Goal: Task Accomplishment & Management: Complete application form

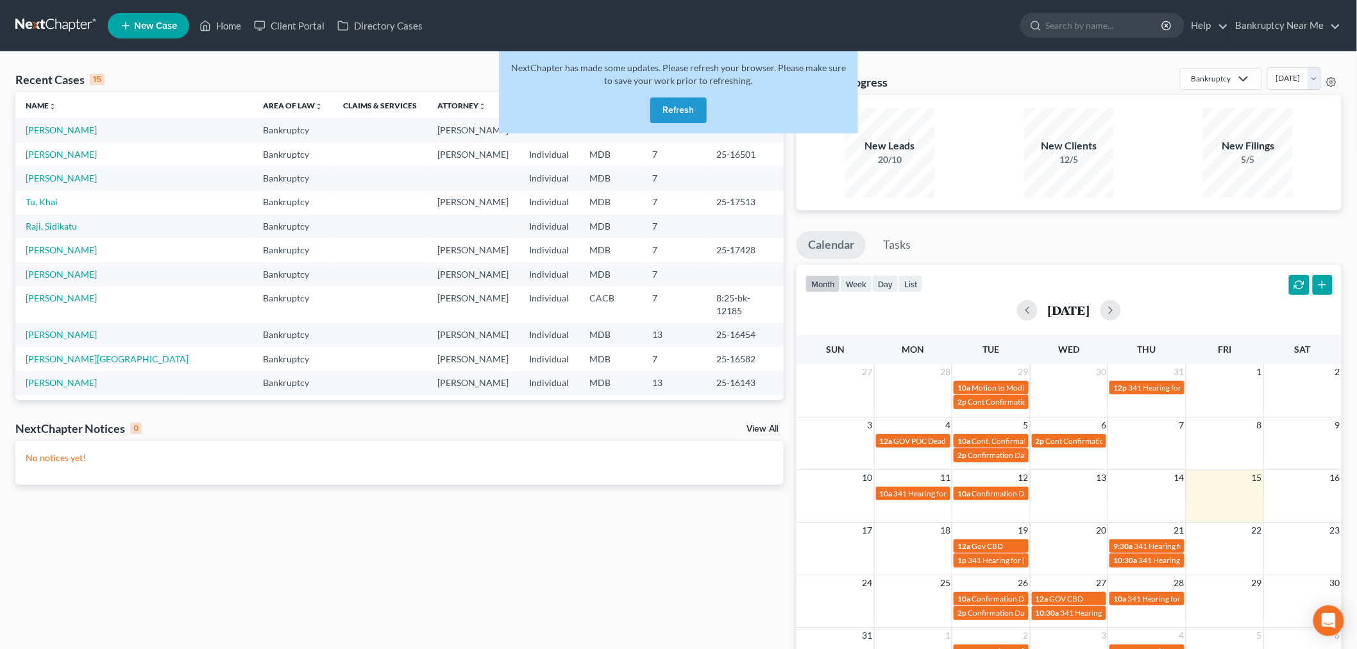
click at [687, 106] on button "Refresh" at bounding box center [678, 111] width 56 height 26
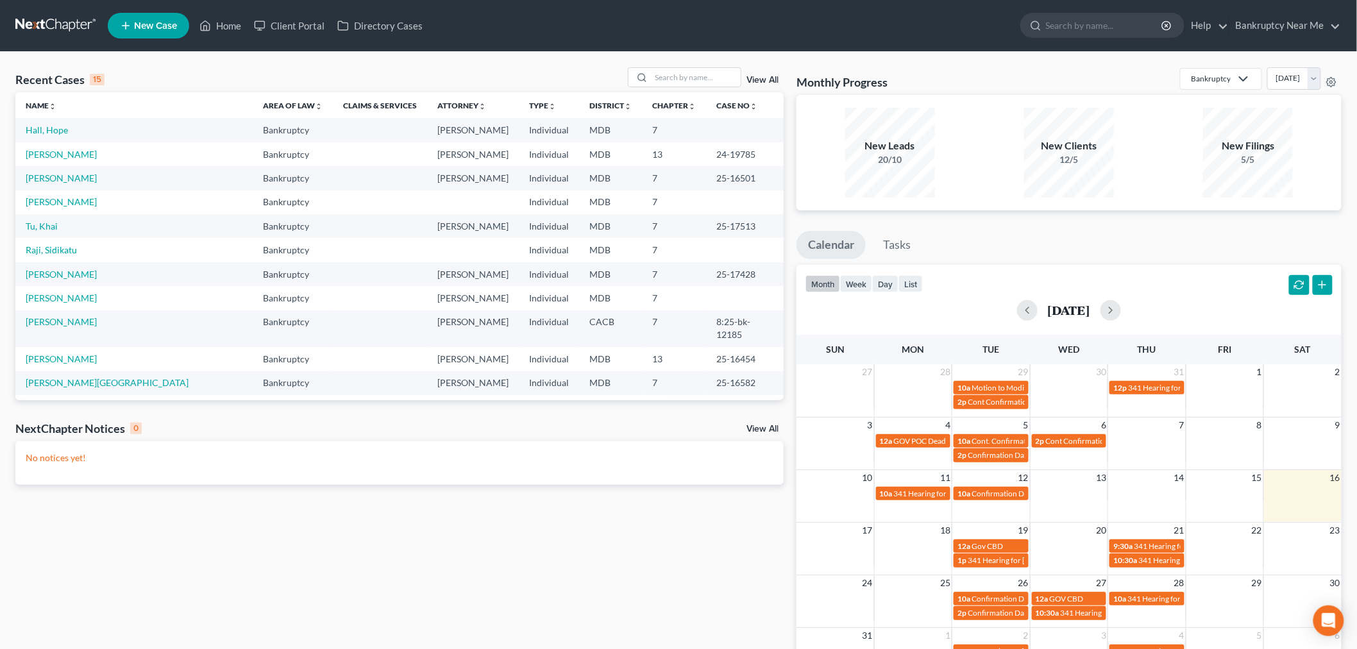
click at [148, 27] on span "New Case" at bounding box center [155, 26] width 43 height 10
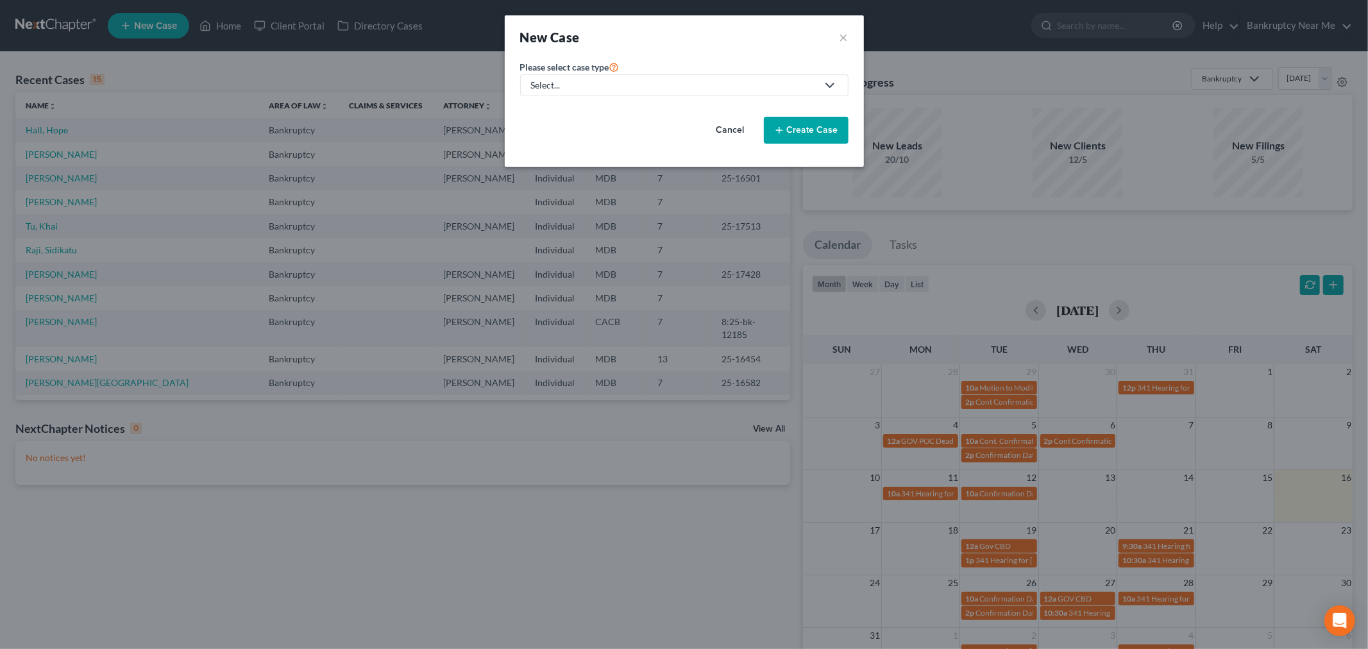
click at [617, 82] on div "Select..." at bounding box center [674, 85] width 286 height 13
click at [594, 111] on div "Bankruptcy" at bounding box center [588, 111] width 112 height 13
select select "38"
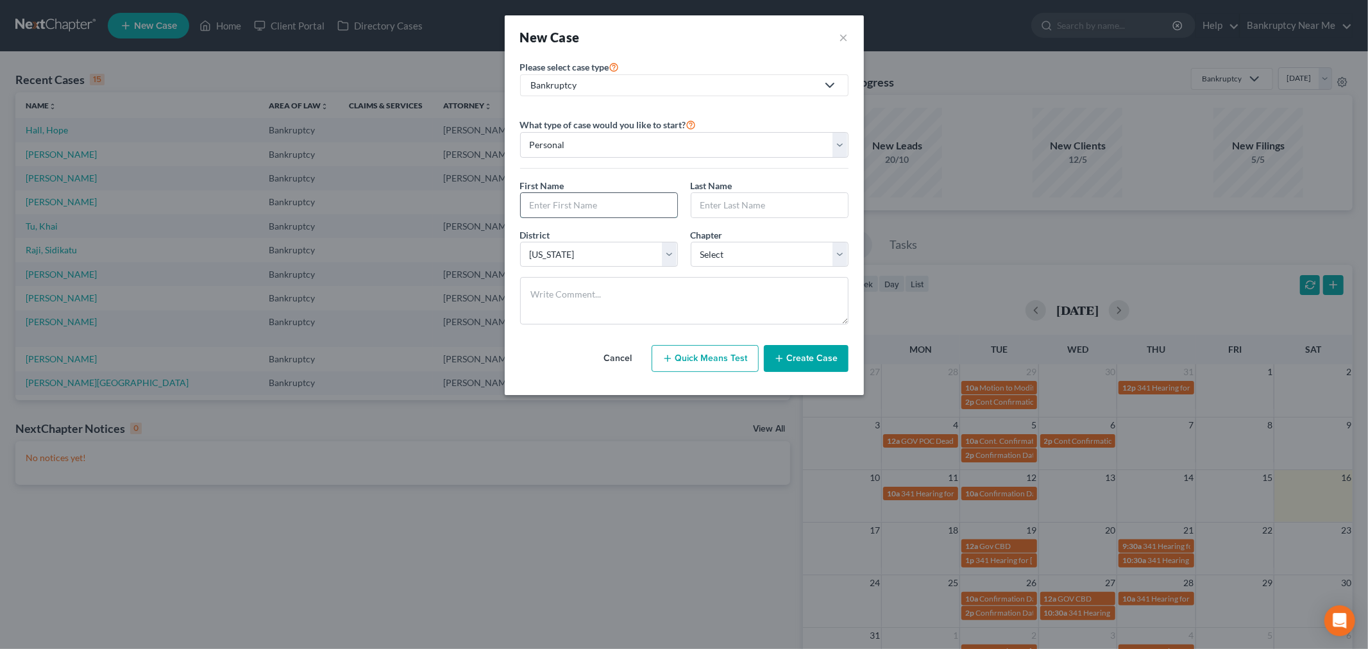
click at [580, 203] on input "text" at bounding box center [599, 205] width 157 height 24
paste input "Aairah Ford"
type input "Aairah Ford"
click at [720, 204] on input "text" at bounding box center [770, 205] width 157 height 24
paste input "Aairah Ford"
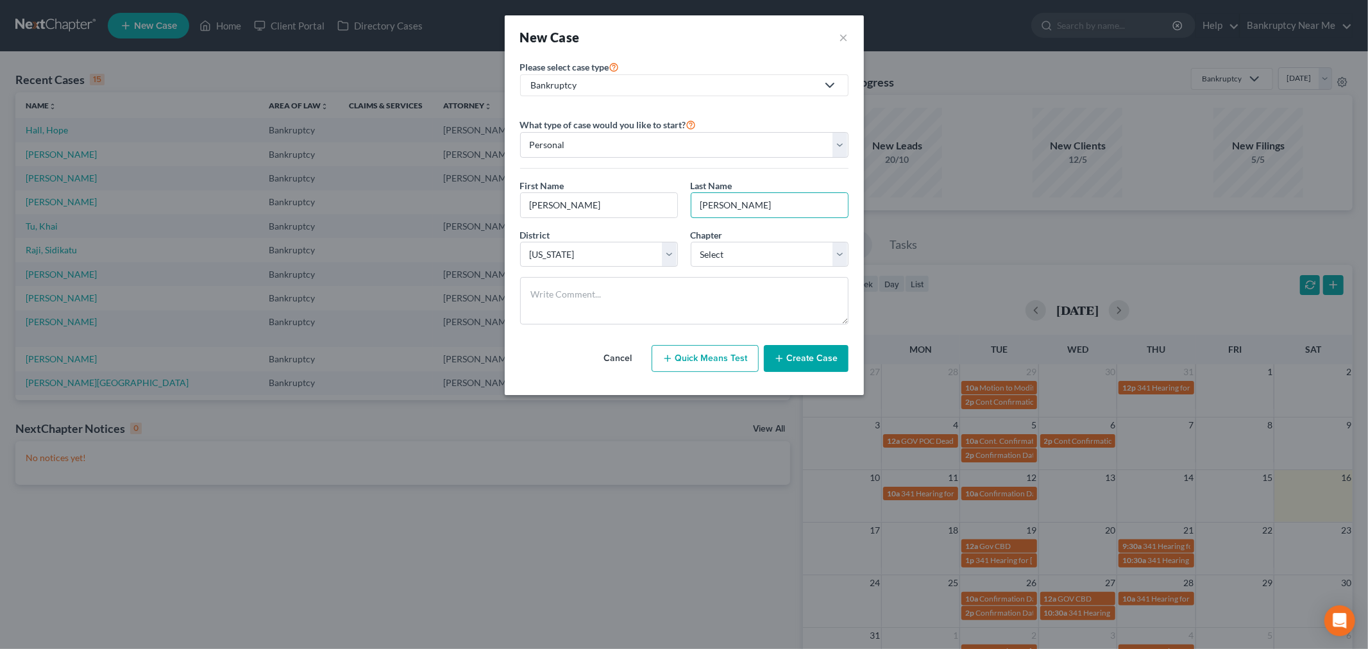
drag, startPoint x: 726, startPoint y: 203, endPoint x: 516, endPoint y: 203, distance: 209.8
click at [516, 203] on div "First Name * Aairah Ford Last Name * Aairah Ford" at bounding box center [684, 203] width 341 height 49
type input "Ford"
drag, startPoint x: 559, startPoint y: 202, endPoint x: 769, endPoint y: 202, distance: 209.8
click at [769, 202] on div "First Name * Aairah Ford Last Name * Ford" at bounding box center [684, 203] width 341 height 49
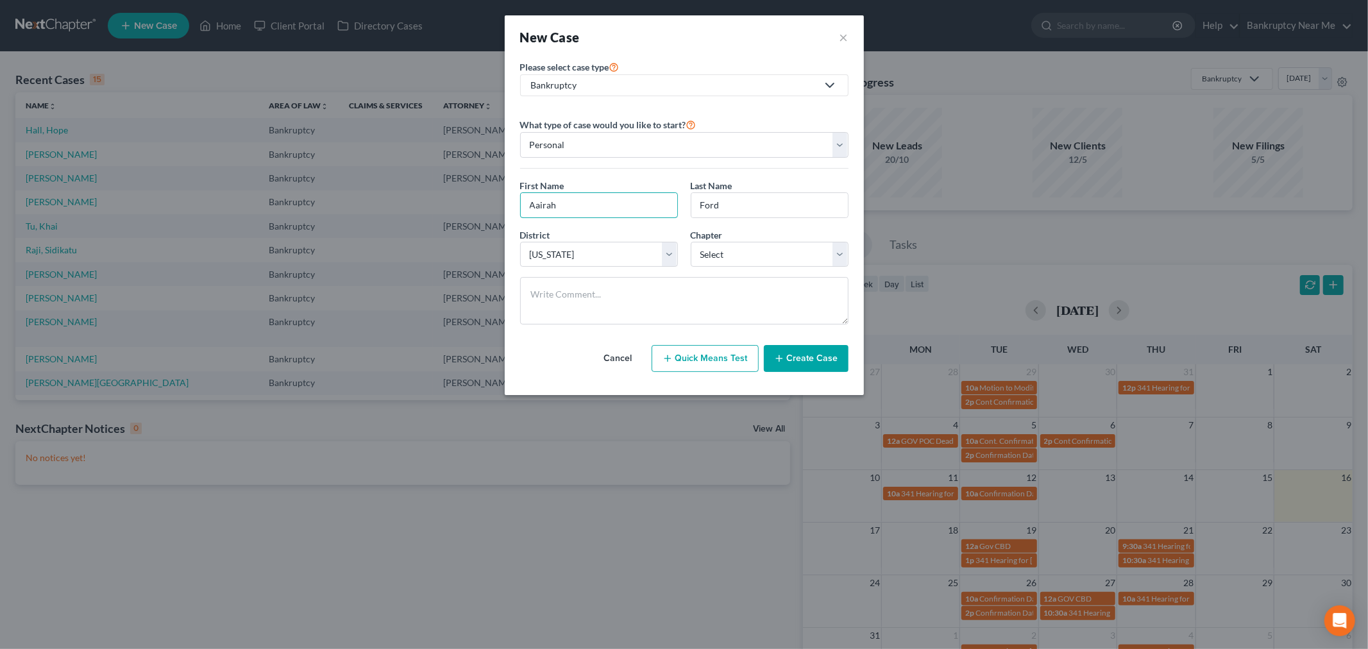
type input "Aairah"
click at [635, 317] on textarea at bounding box center [684, 300] width 328 height 47
paste textarea "Sent via form submission from Bankruptcy Near Me, PLLC Name: Aairah Ford Email:…"
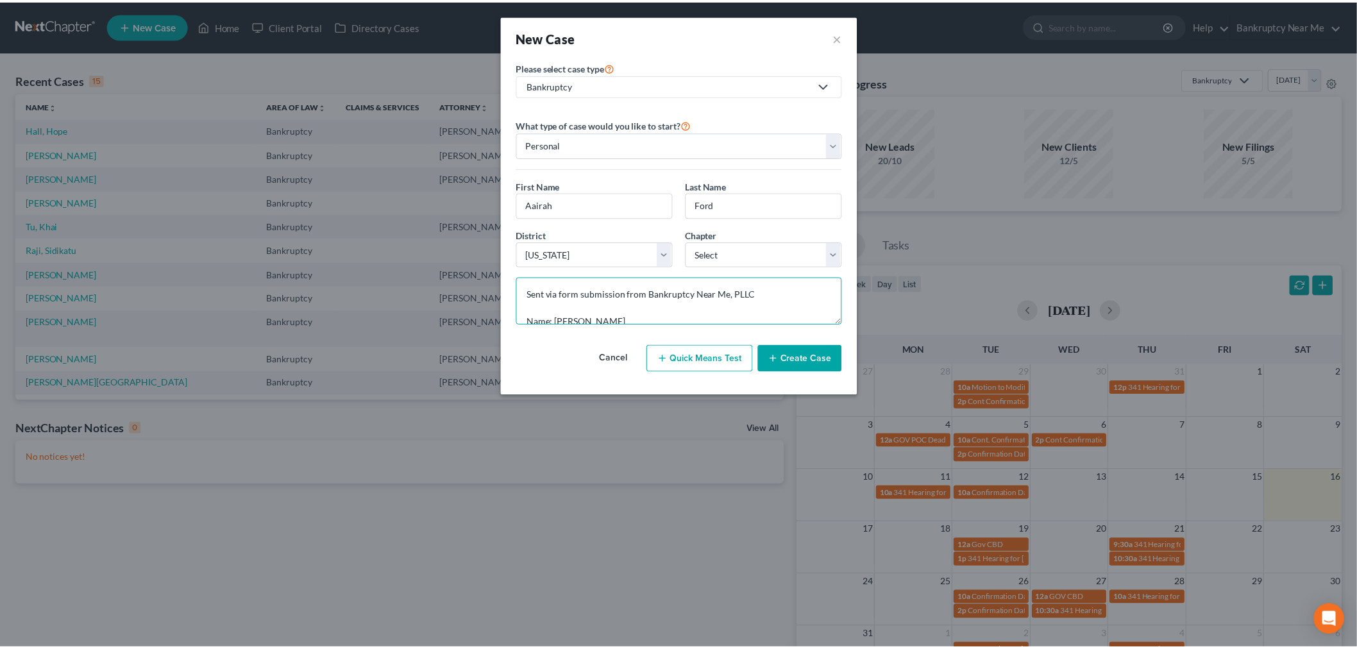
scroll to position [177, 0]
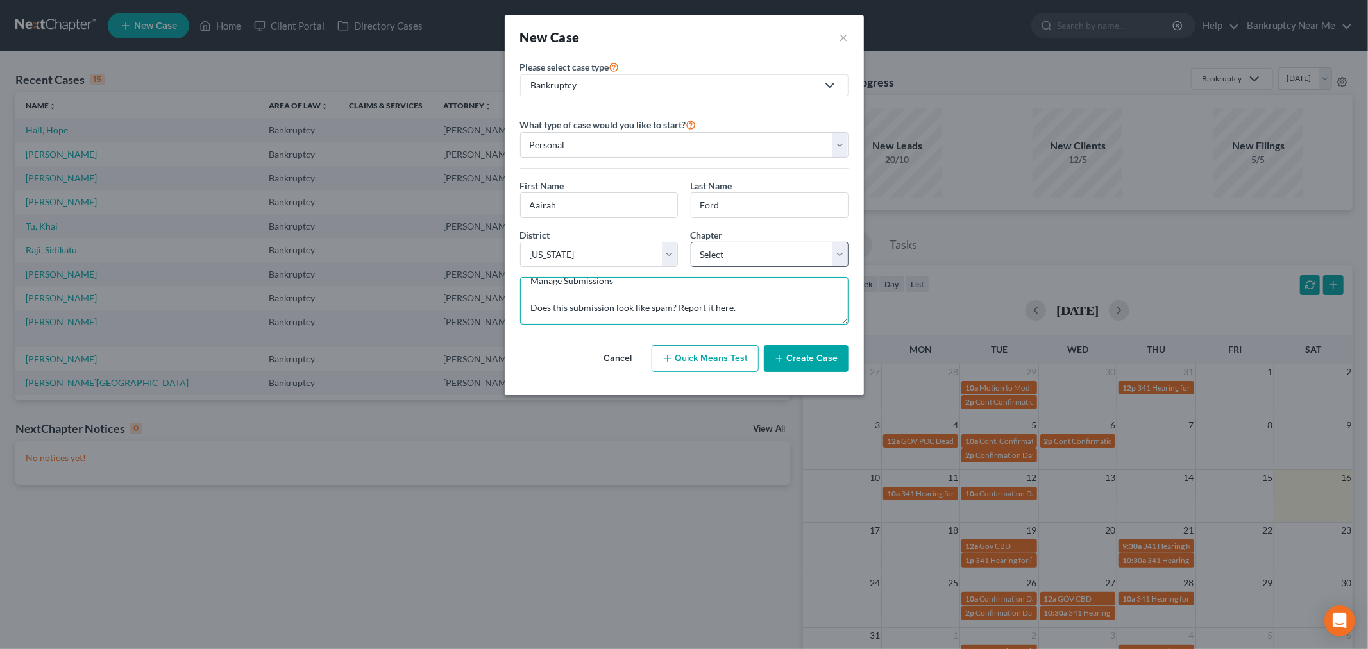
type textarea "Sent via form submission from Bankruptcy Near Me, PLLC Name: Aairah Ford Email:…"
click at [745, 267] on select "Select 7 11 12 13" at bounding box center [770, 255] width 158 height 26
select select "0"
click at [691, 242] on select "Select 7 11 12 13" at bounding box center [770, 255] width 158 height 26
click at [795, 361] on button "Create Case" at bounding box center [806, 358] width 85 height 27
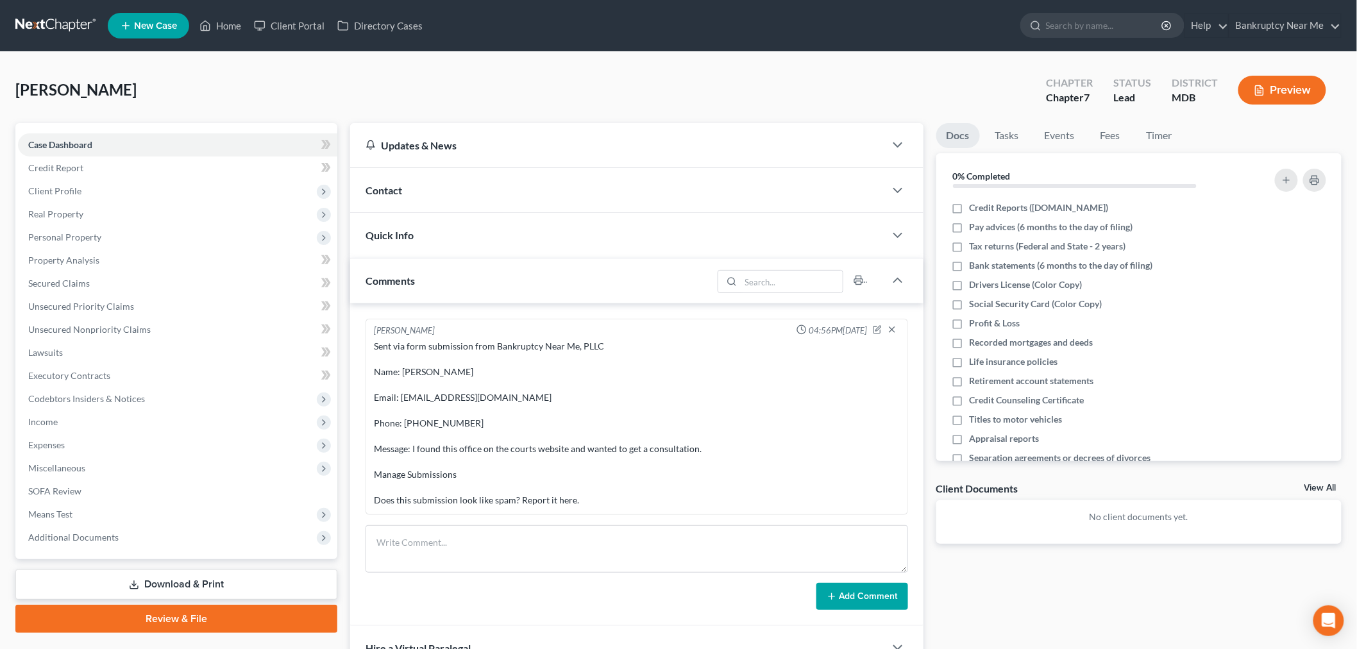
click at [664, 189] on div "Contact" at bounding box center [617, 190] width 535 height 44
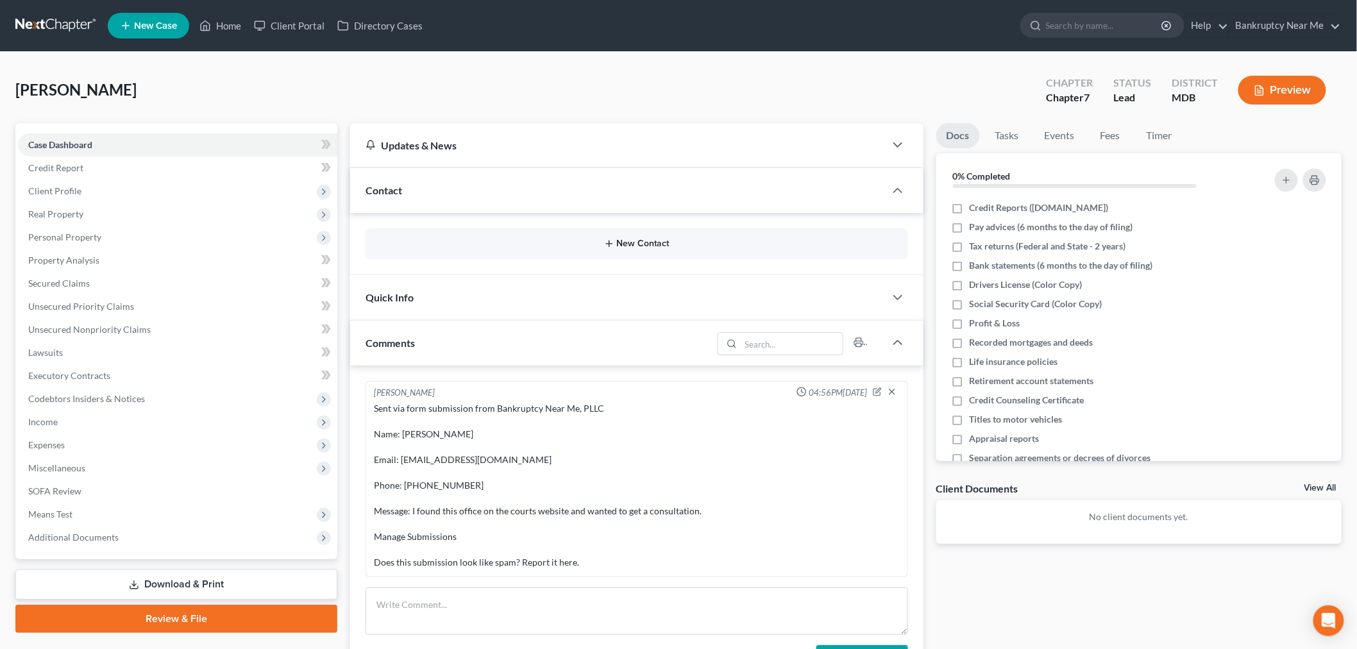
click at [637, 241] on button "New Contact" at bounding box center [637, 244] width 522 height 10
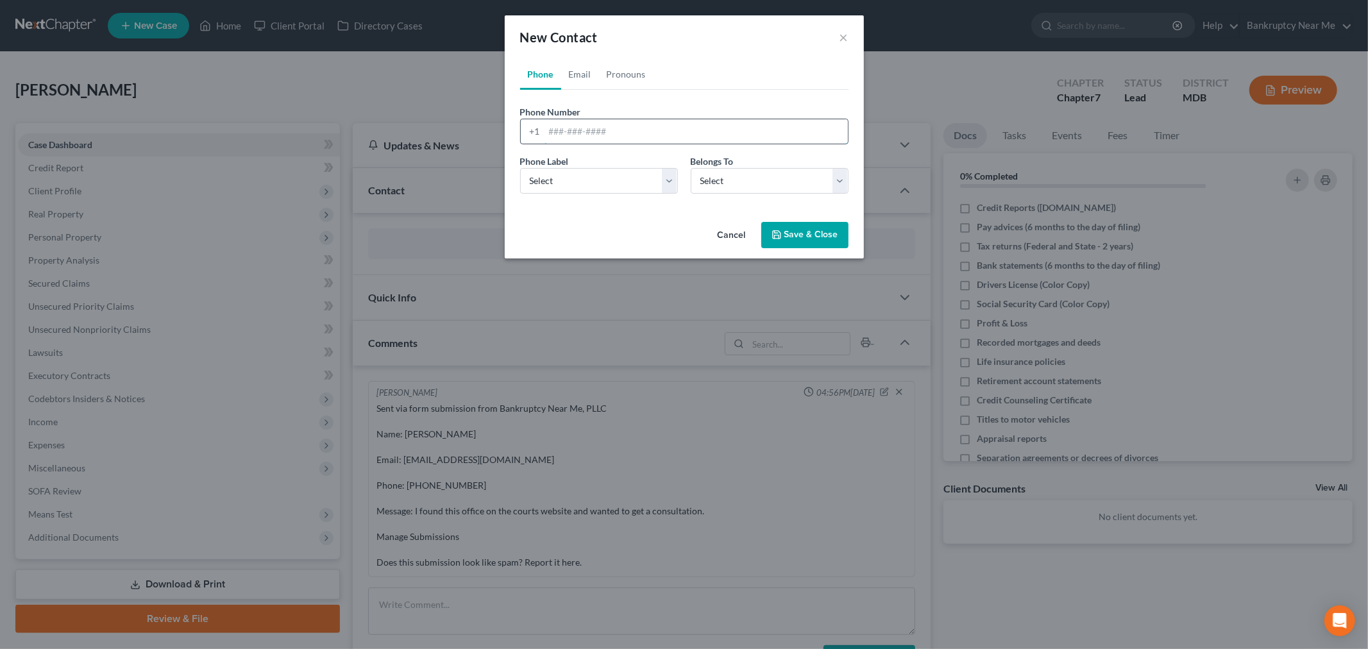
click at [606, 133] on input "tel" at bounding box center [696, 131] width 303 height 24
paste input "(202) 539-3876"
type input "(202) 539-3876"
click at [553, 199] on div "Phone Label * Select Mobile Home Work Other Belongs To * Select Client Other" at bounding box center [684, 179] width 341 height 49
click at [559, 184] on select "Select Mobile Home Work Other" at bounding box center [599, 181] width 158 height 26
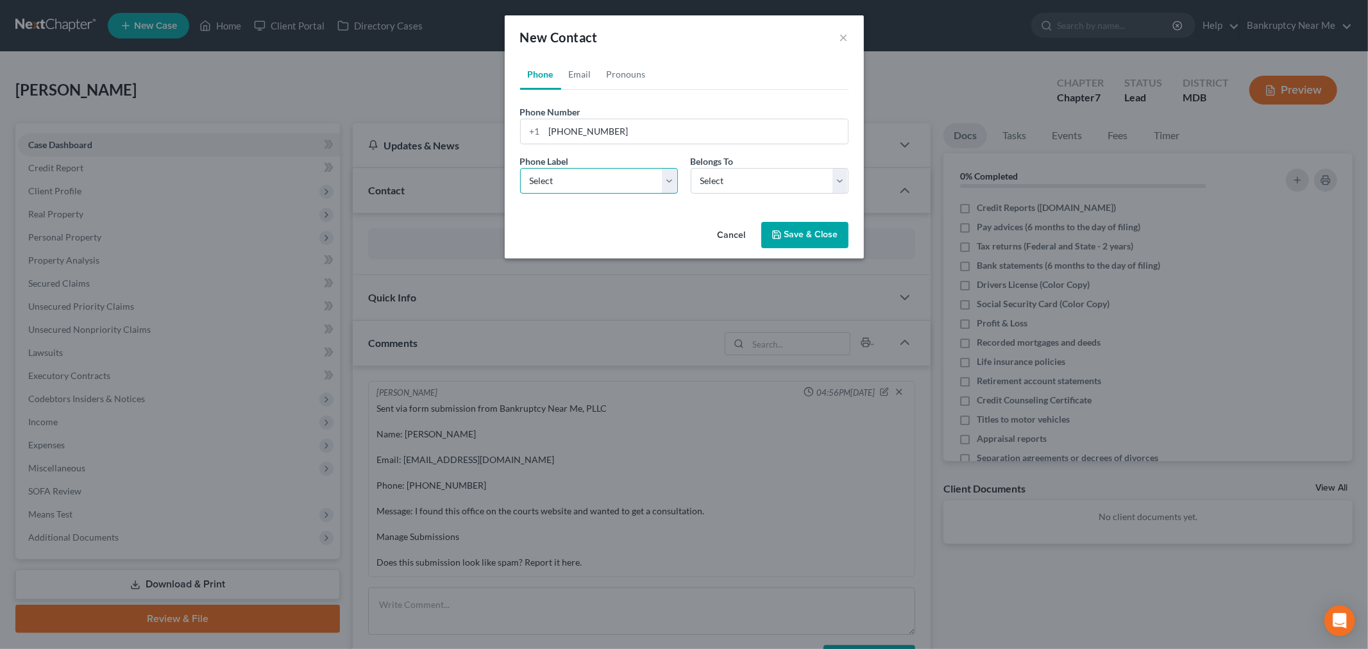
select select "0"
click at [520, 168] on select "Select Mobile Home Work Other" at bounding box center [599, 181] width 158 height 26
click at [754, 171] on select "Select Client Other" at bounding box center [770, 181] width 158 height 26
select select "0"
click at [691, 168] on select "Select Client Other" at bounding box center [770, 181] width 158 height 26
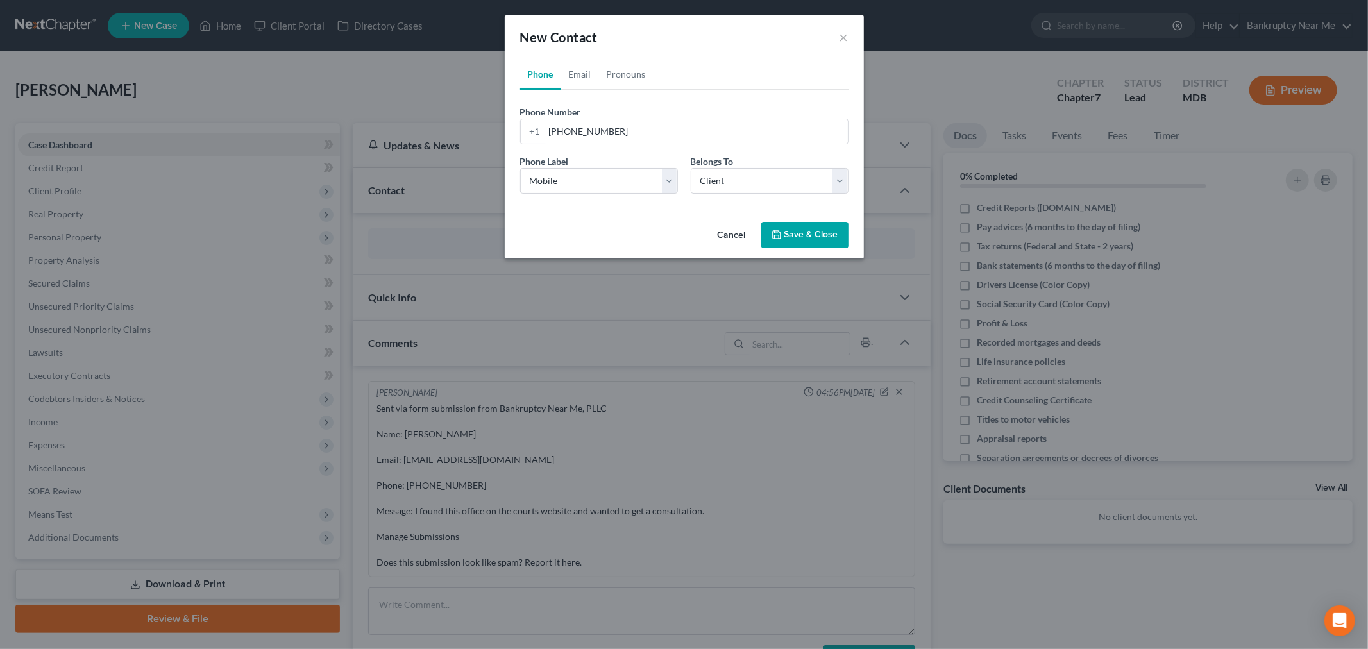
click at [774, 219] on div "Cancel Save & Close" at bounding box center [684, 238] width 359 height 42
click at [581, 73] on link "Email" at bounding box center [580, 74] width 38 height 31
click at [620, 141] on input "email" at bounding box center [696, 131] width 303 height 24
paste input "aairahford5@gmail.com"
type input "aairahford5@gmail.com"
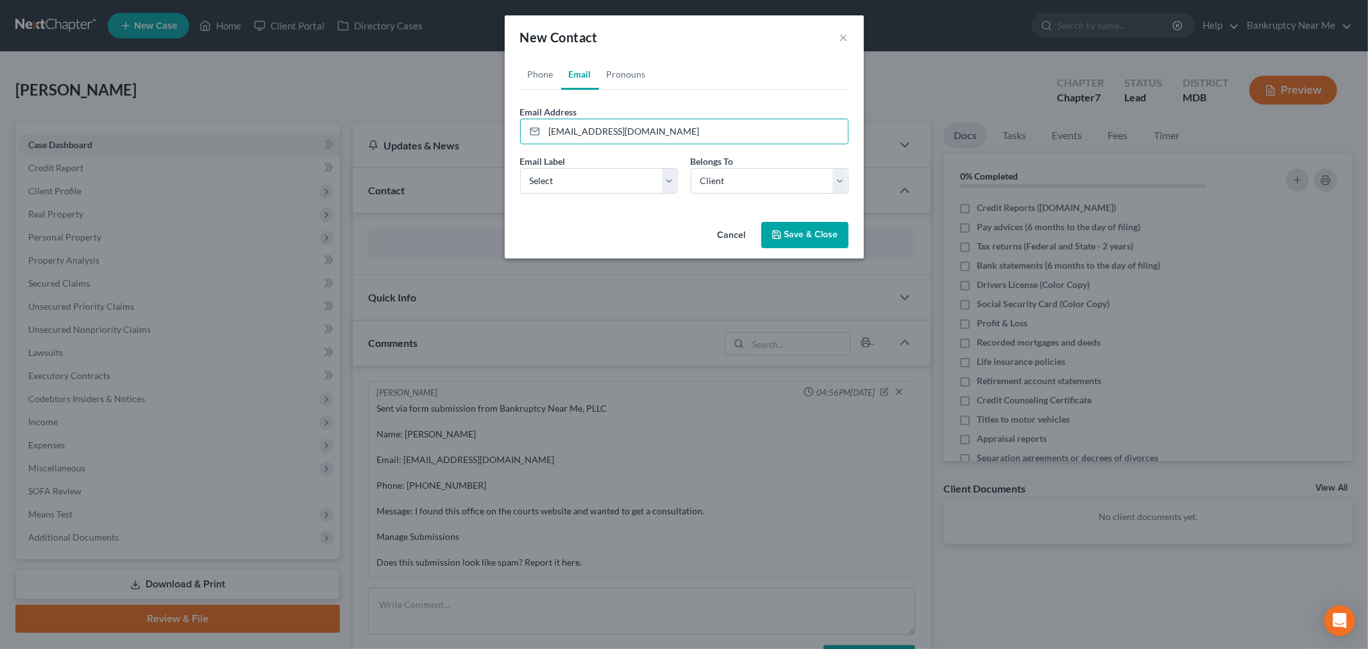
click at [593, 200] on div "Email Label Select Home Work Other Belongs To * Select Client Other" at bounding box center [684, 179] width 341 height 49
click at [588, 182] on select "Select Home Work Other" at bounding box center [599, 181] width 158 height 26
select select "0"
click at [520, 168] on select "Select Home Work Other" at bounding box center [599, 181] width 158 height 26
click at [780, 235] on icon "button" at bounding box center [777, 235] width 10 height 10
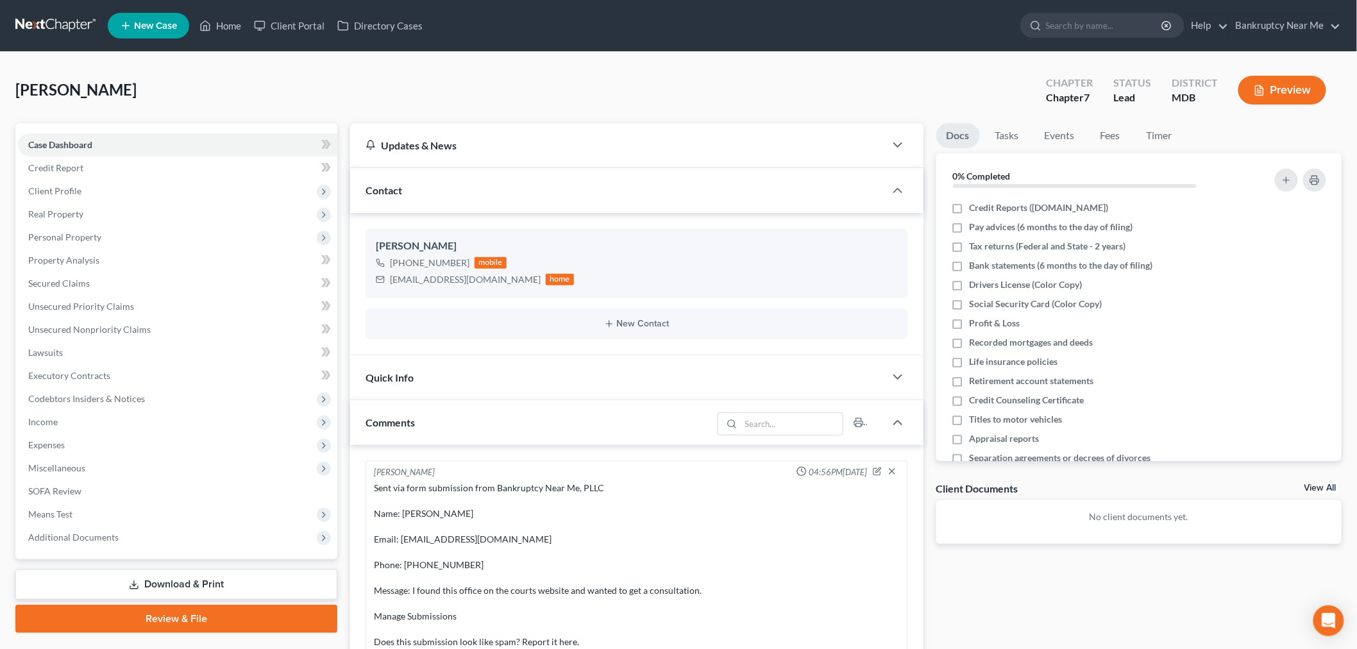
click at [67, 13] on nav "Home New Case Client Portal Directory Cases Bankruptcy Near Me iris@bankruptcyn…" at bounding box center [678, 25] width 1357 height 51
click at [69, 28] on link at bounding box center [56, 25] width 82 height 23
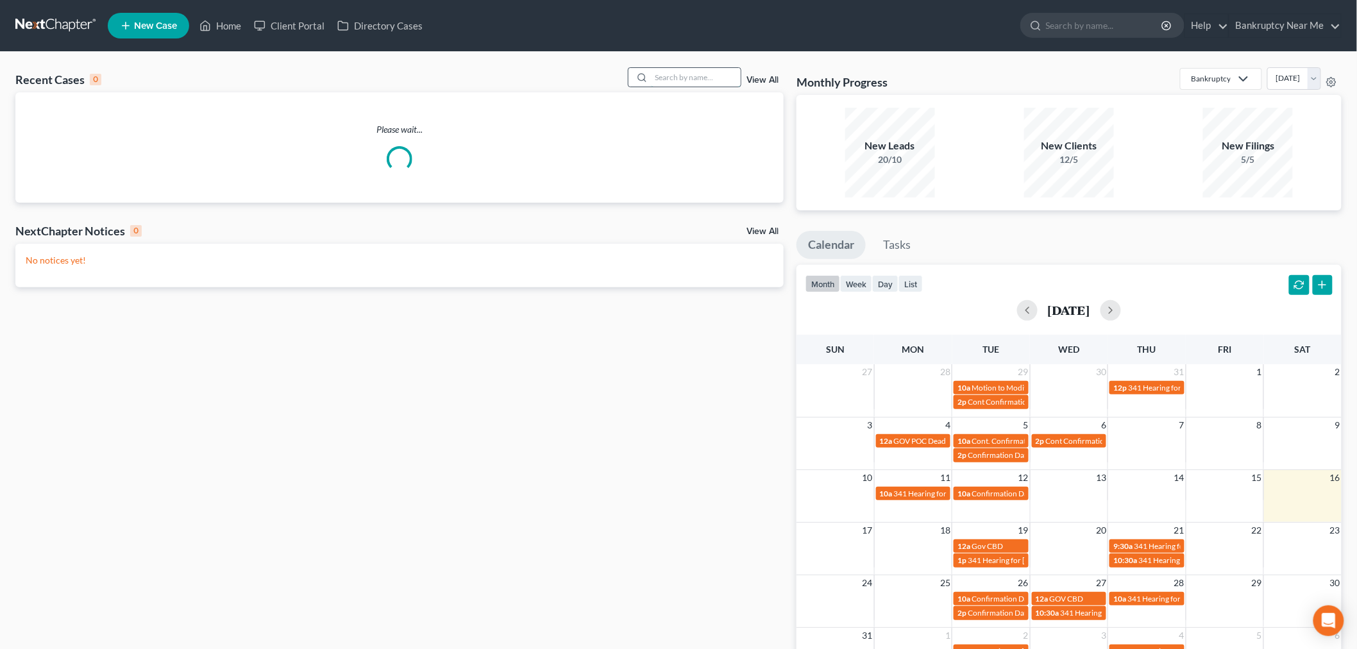
click at [709, 84] on input "search" at bounding box center [696, 77] width 90 height 19
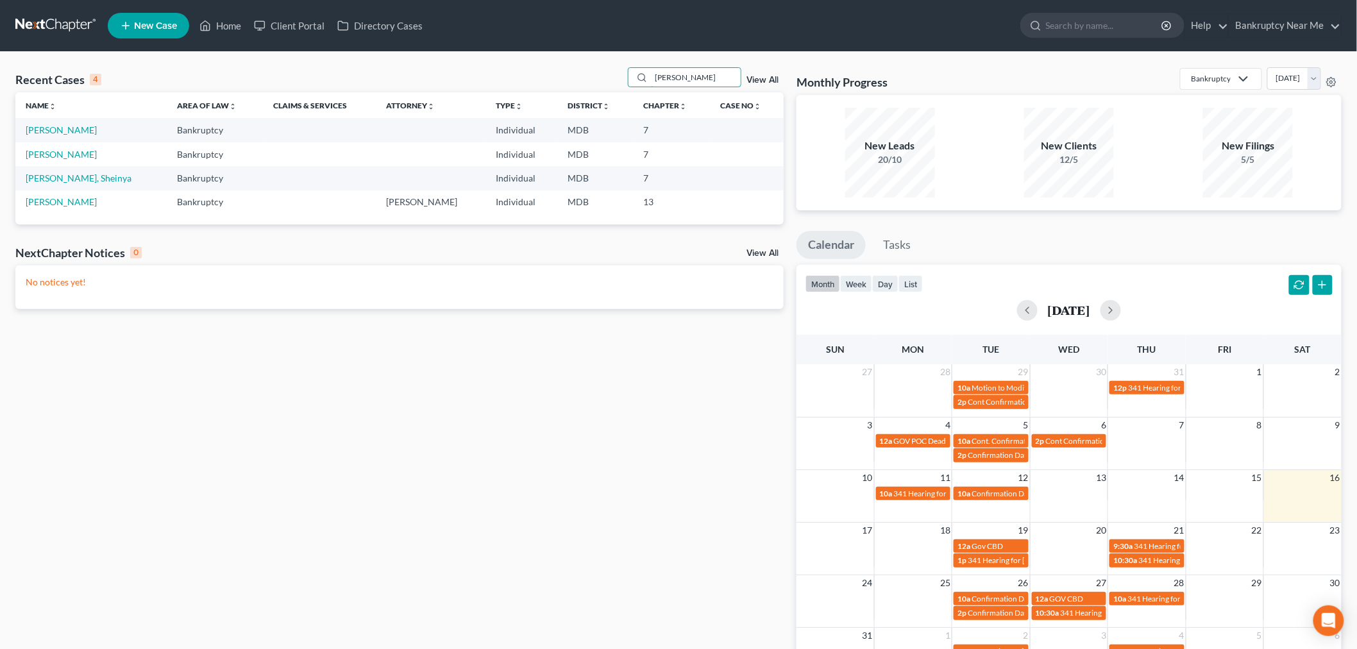
type input "[PERSON_NAME]"
click at [63, 130] on link "[PERSON_NAME]" at bounding box center [61, 129] width 71 height 11
select select "0"
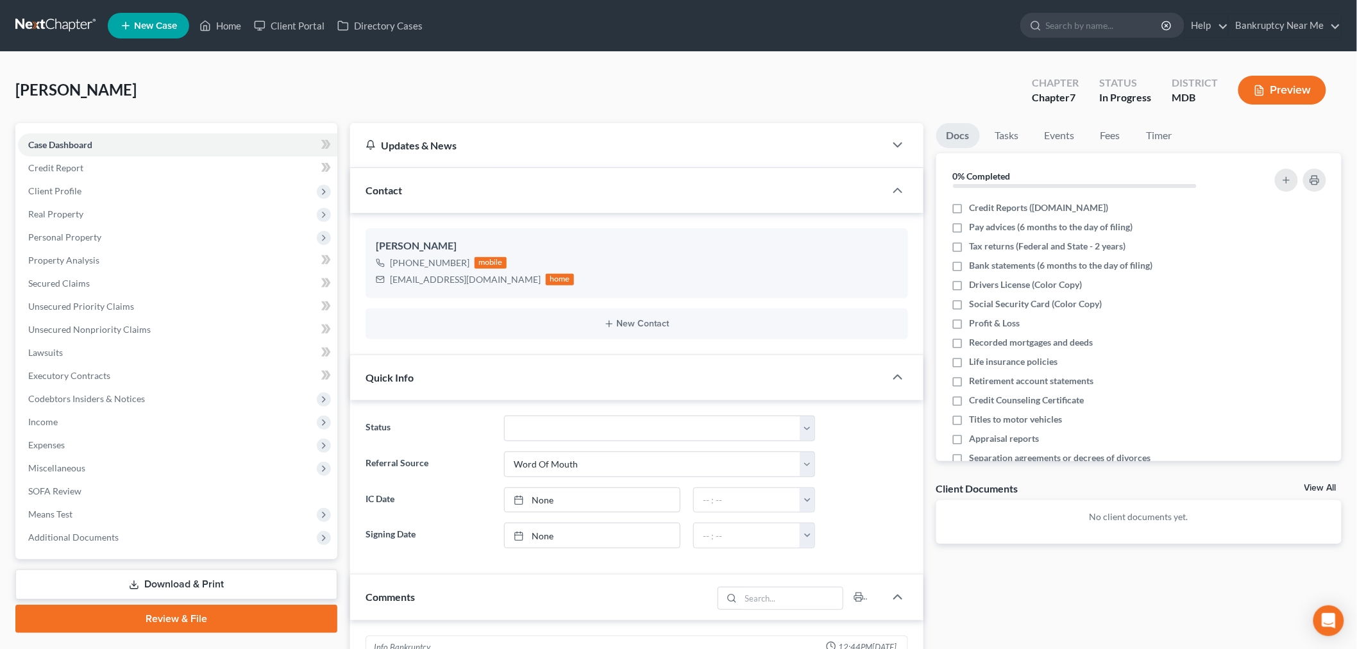
scroll to position [1418, 0]
click at [106, 185] on span "Client Profile" at bounding box center [177, 191] width 319 height 23
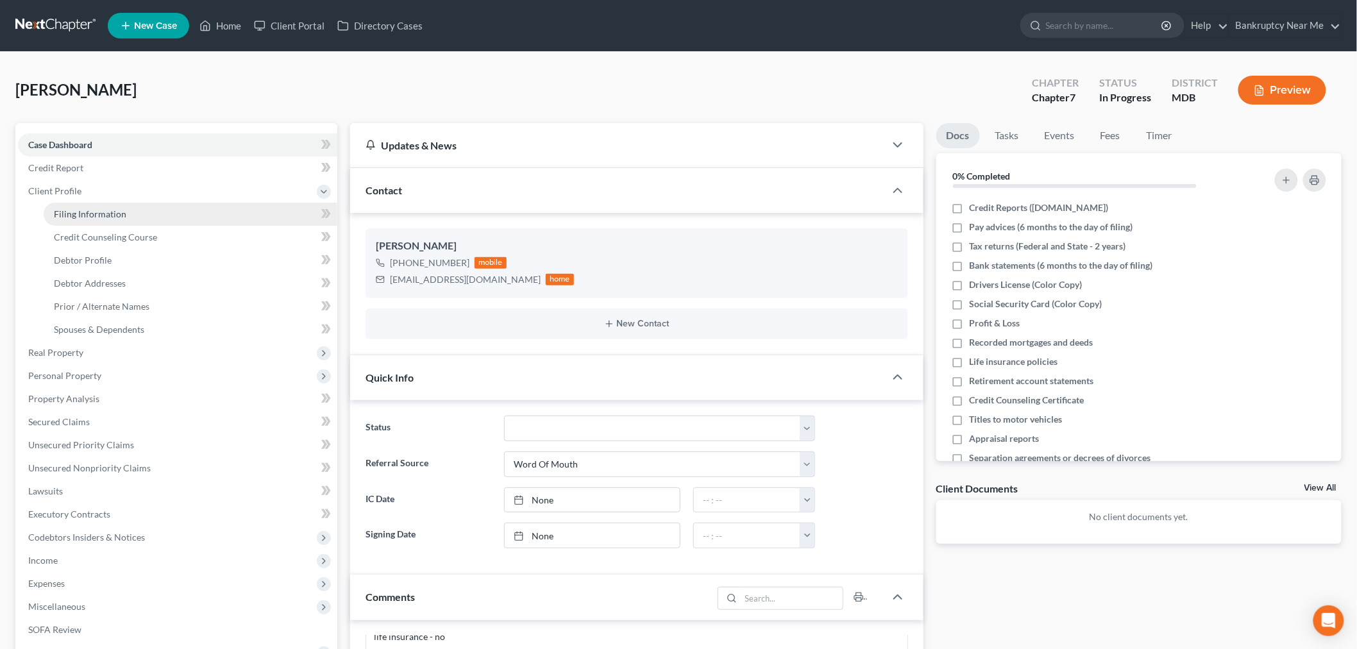
click at [106, 208] on span "Filing Information" at bounding box center [90, 213] width 72 height 11
select select "1"
select select "0"
select select "21"
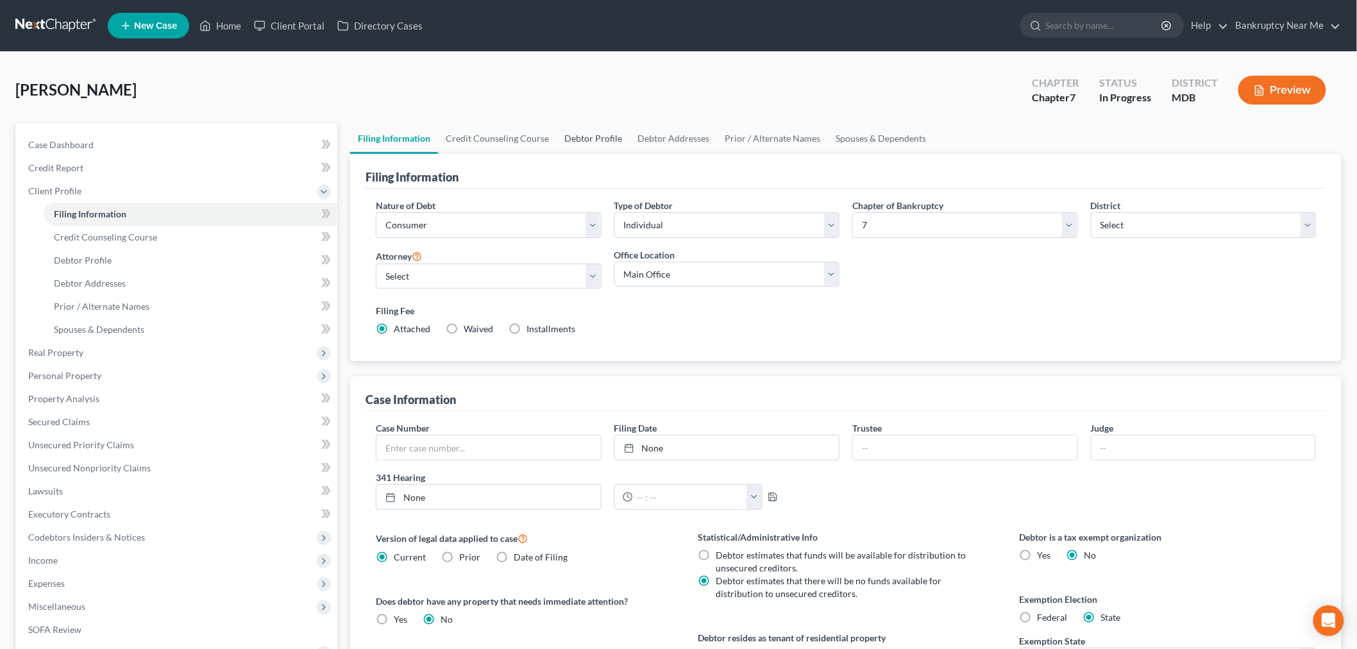
click at [588, 137] on link "Debtor Profile" at bounding box center [593, 138] width 73 height 31
select select "0"
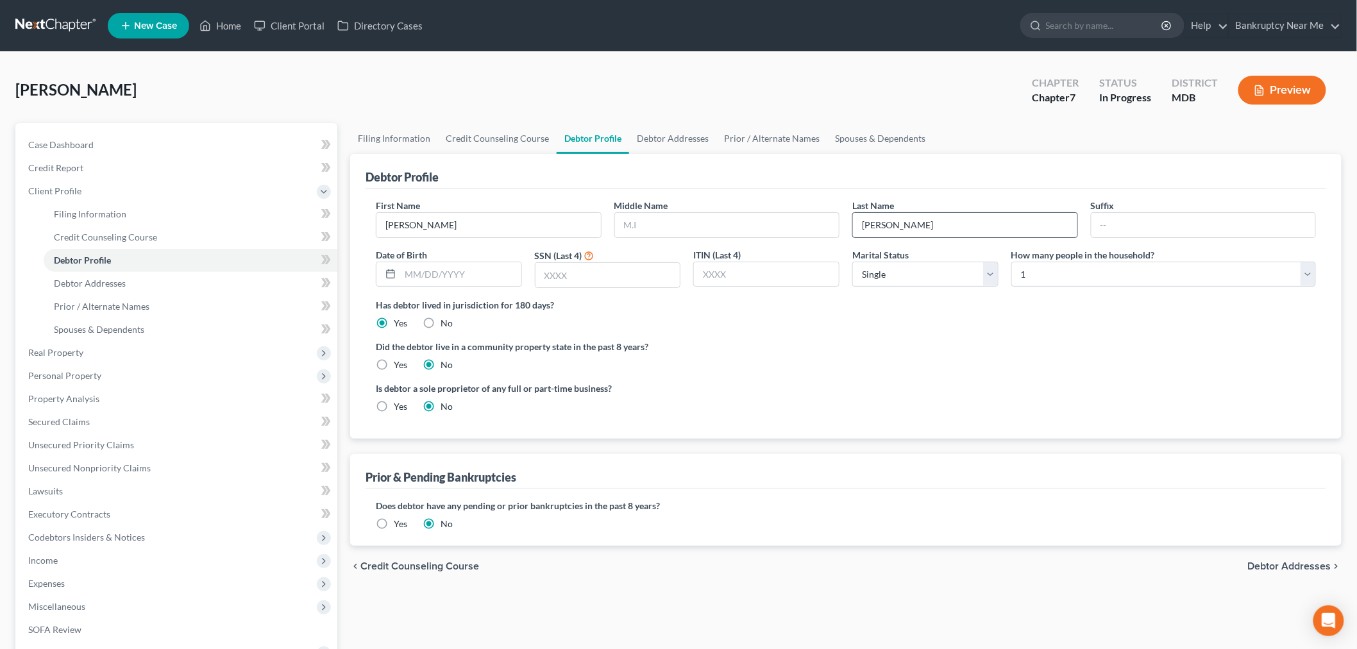
click at [914, 225] on input "[PERSON_NAME]" at bounding box center [965, 225] width 225 height 24
type input "[PERSON_NAME]"
click at [51, 148] on span "Case Dashboard" at bounding box center [60, 144] width 65 height 11
select select "0"
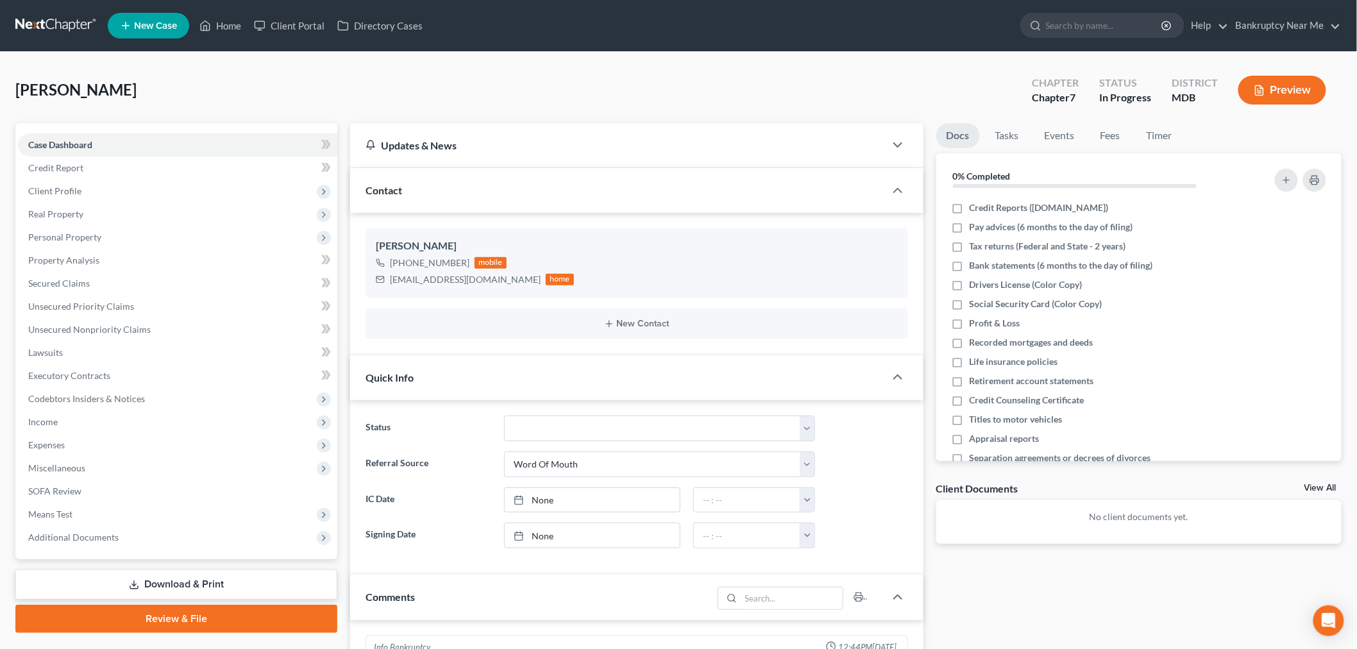
scroll to position [1418, 0]
drag, startPoint x: 502, startPoint y: 283, endPoint x: 356, endPoint y: 283, distance: 145.6
click at [356, 283] on div "[PERSON_NAME] [PHONE_NUMBER] mobile [EMAIL_ADDRESS][DOMAIN_NAME] home New Conta…" at bounding box center [637, 284] width 574 height 142
copy div "[EMAIL_ADDRESS][DOMAIN_NAME]"
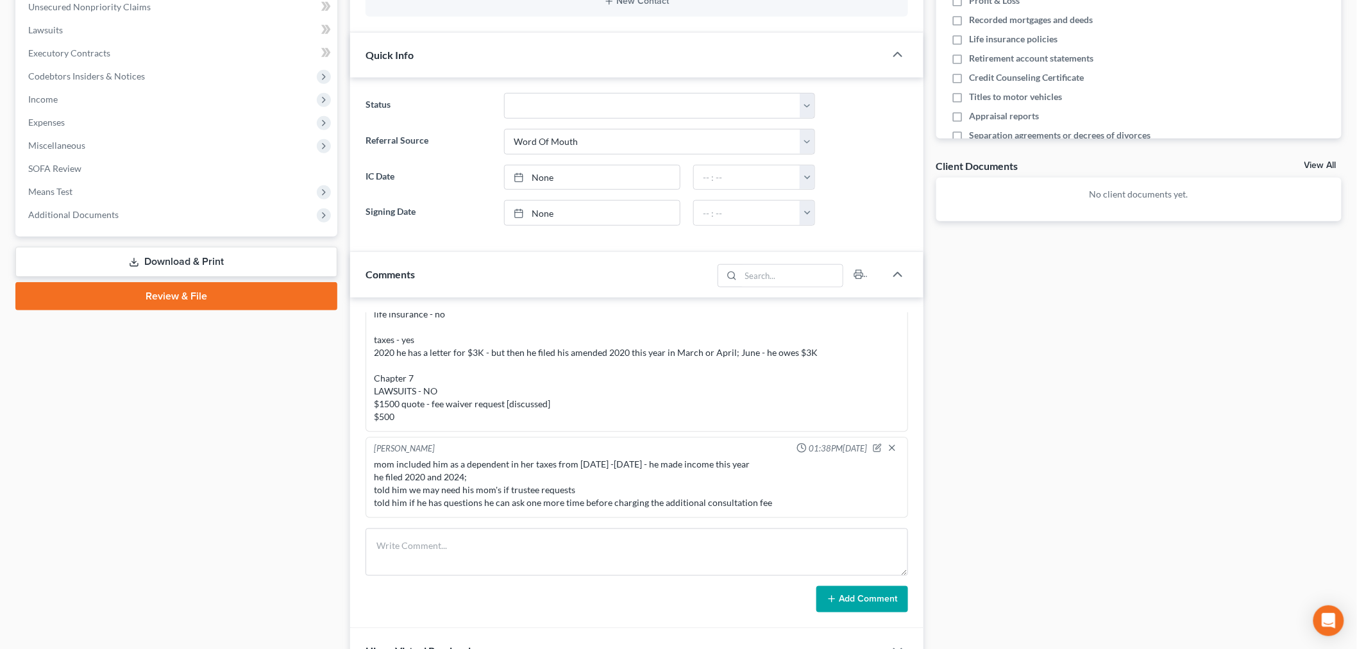
scroll to position [486, 0]
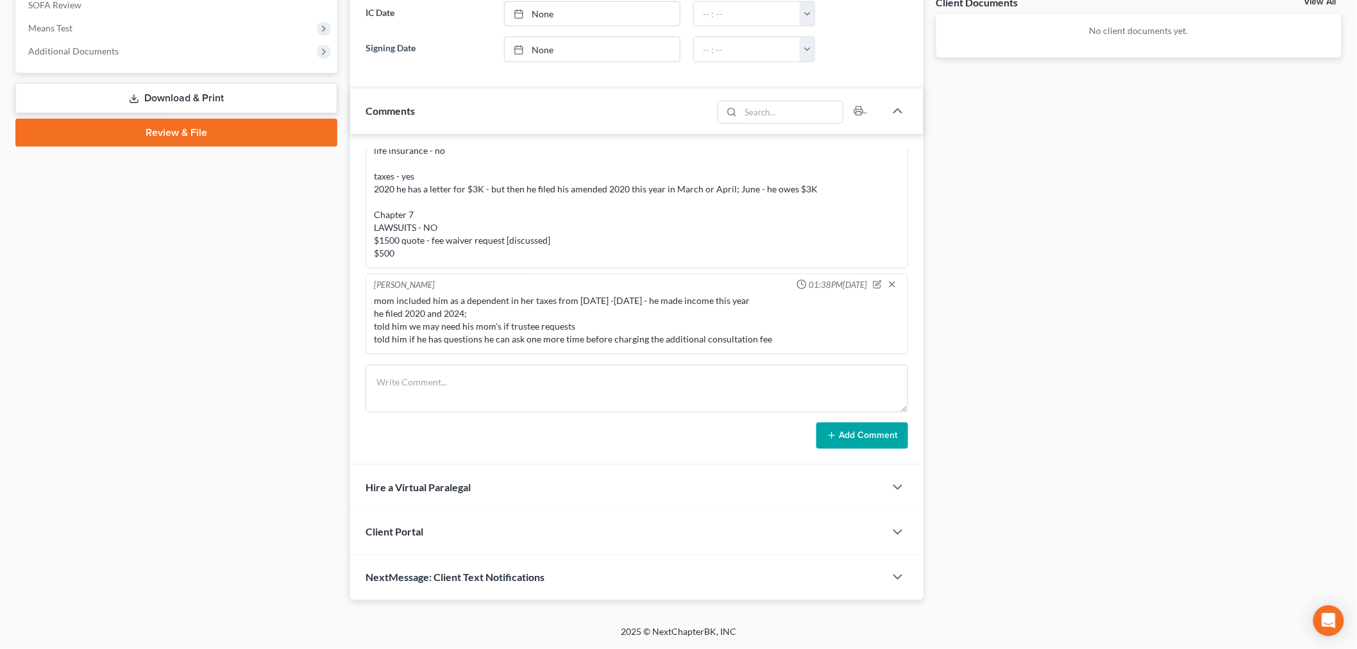
click at [469, 521] on div "Client Portal" at bounding box center [617, 532] width 535 height 44
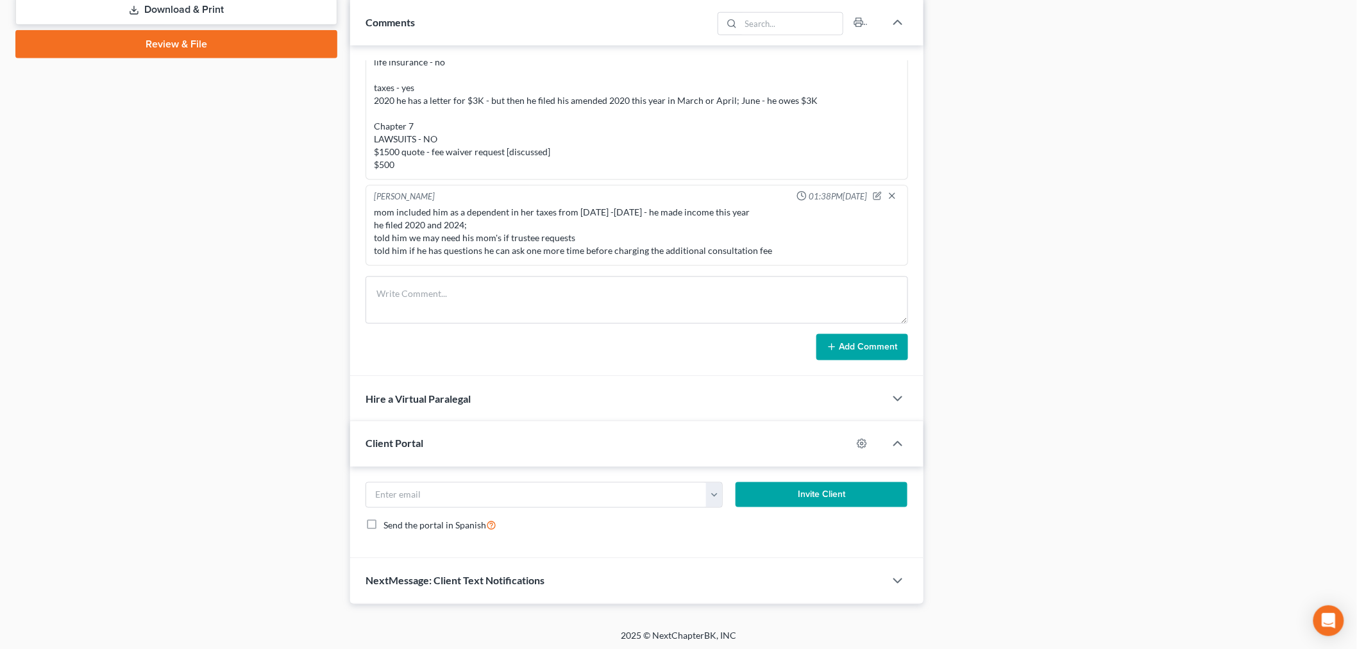
scroll to position [579, 0]
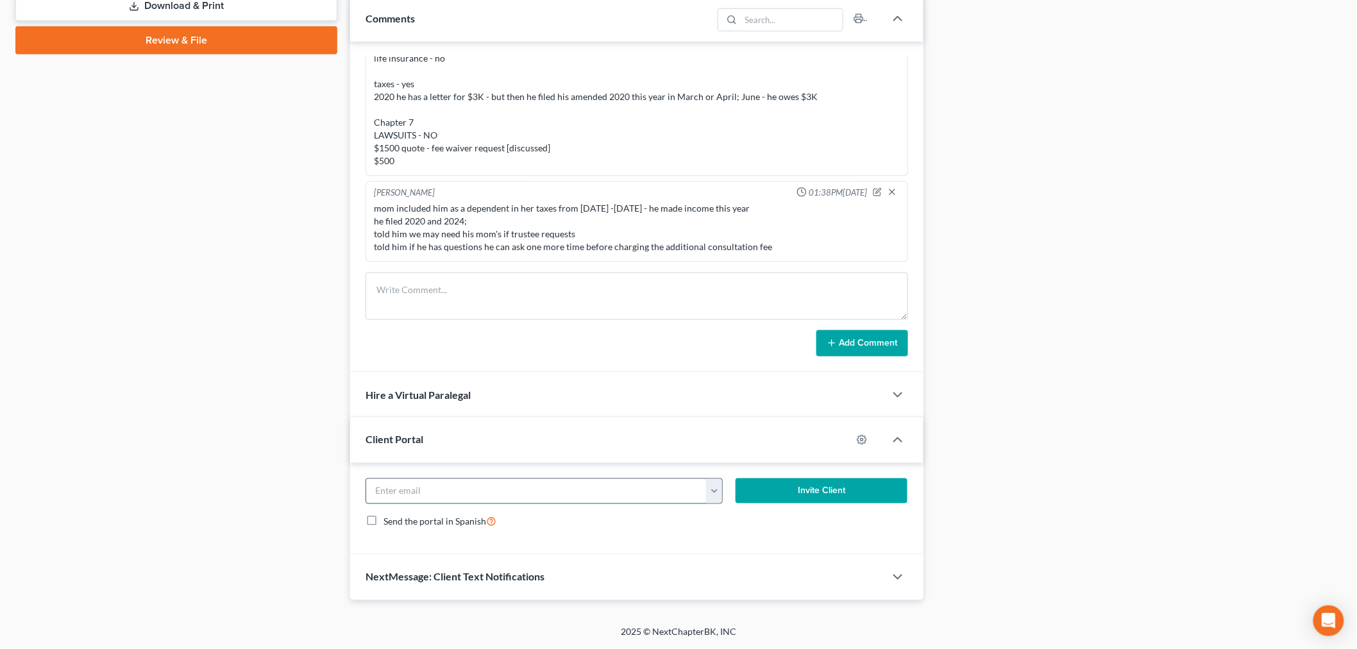
drag, startPoint x: 518, startPoint y: 486, endPoint x: 529, endPoint y: 484, distance: 11.1
click at [518, 486] on input "email" at bounding box center [536, 491] width 341 height 24
paste input "[EMAIL_ADDRESS][DOMAIN_NAME]"
type input "[EMAIL_ADDRESS][DOMAIN_NAME]"
click at [799, 495] on button "Invite Client" at bounding box center [822, 492] width 172 height 26
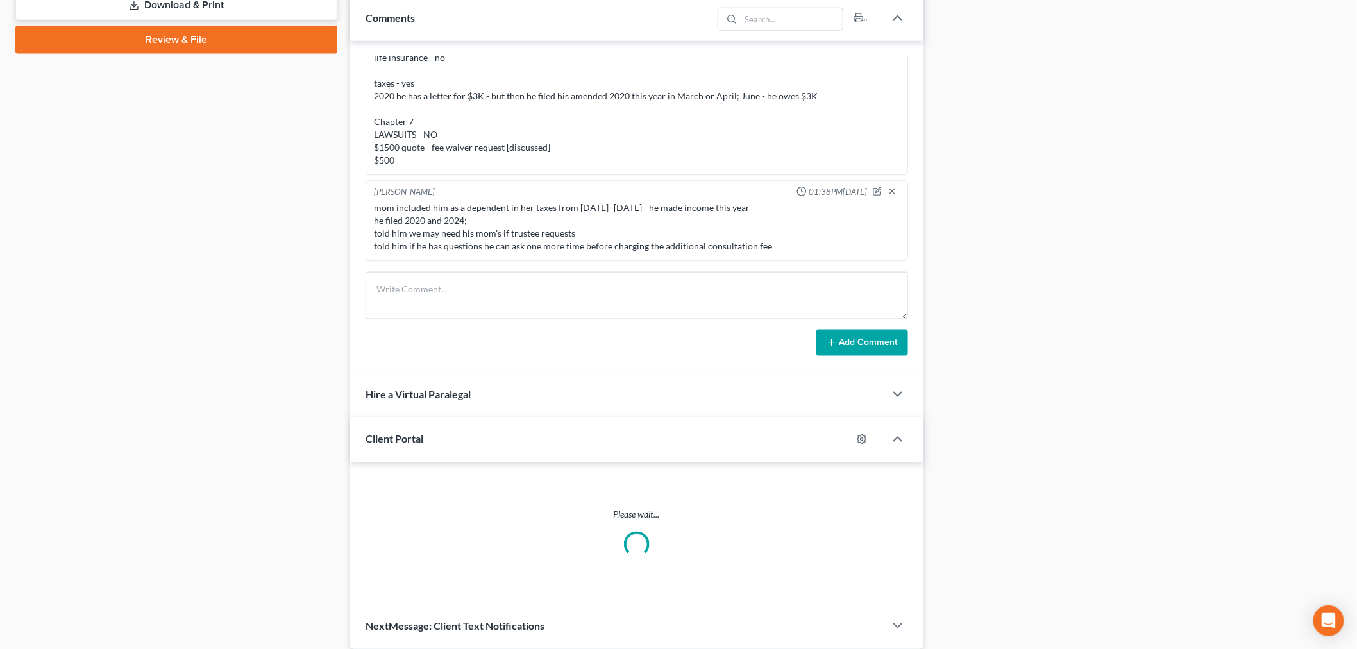
scroll to position [566, 0]
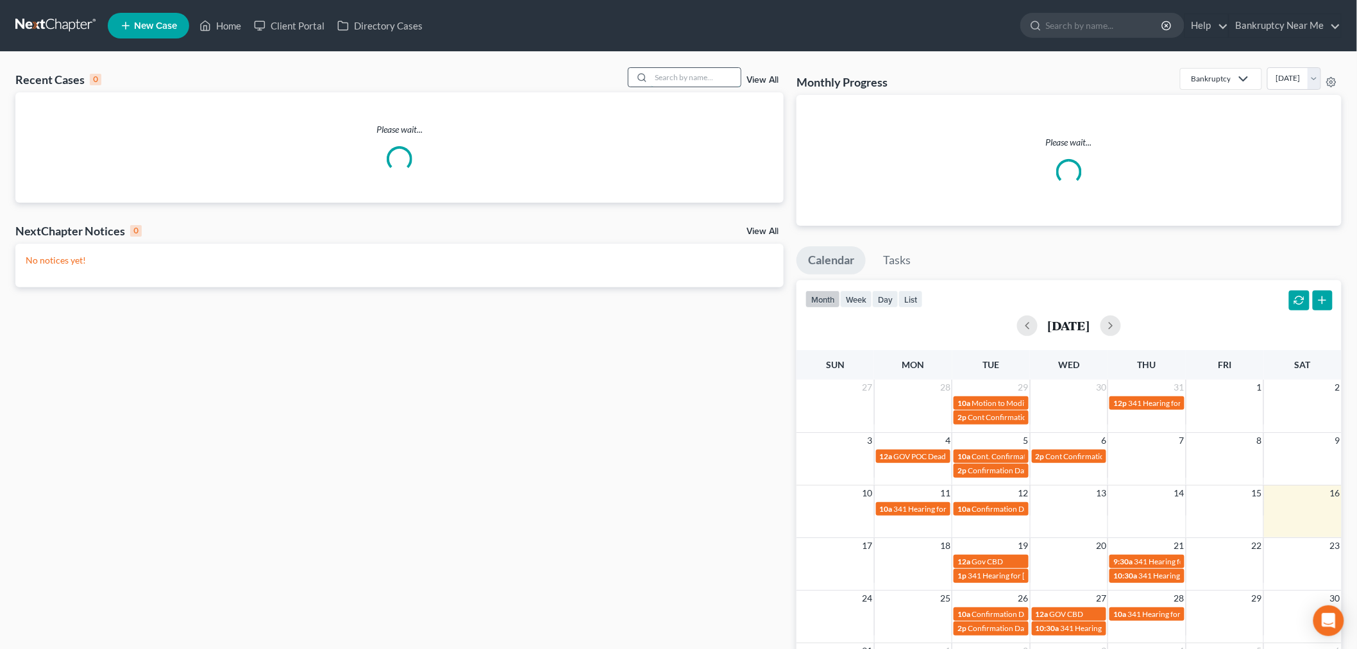
click at [670, 81] on input "search" at bounding box center [696, 77] width 90 height 19
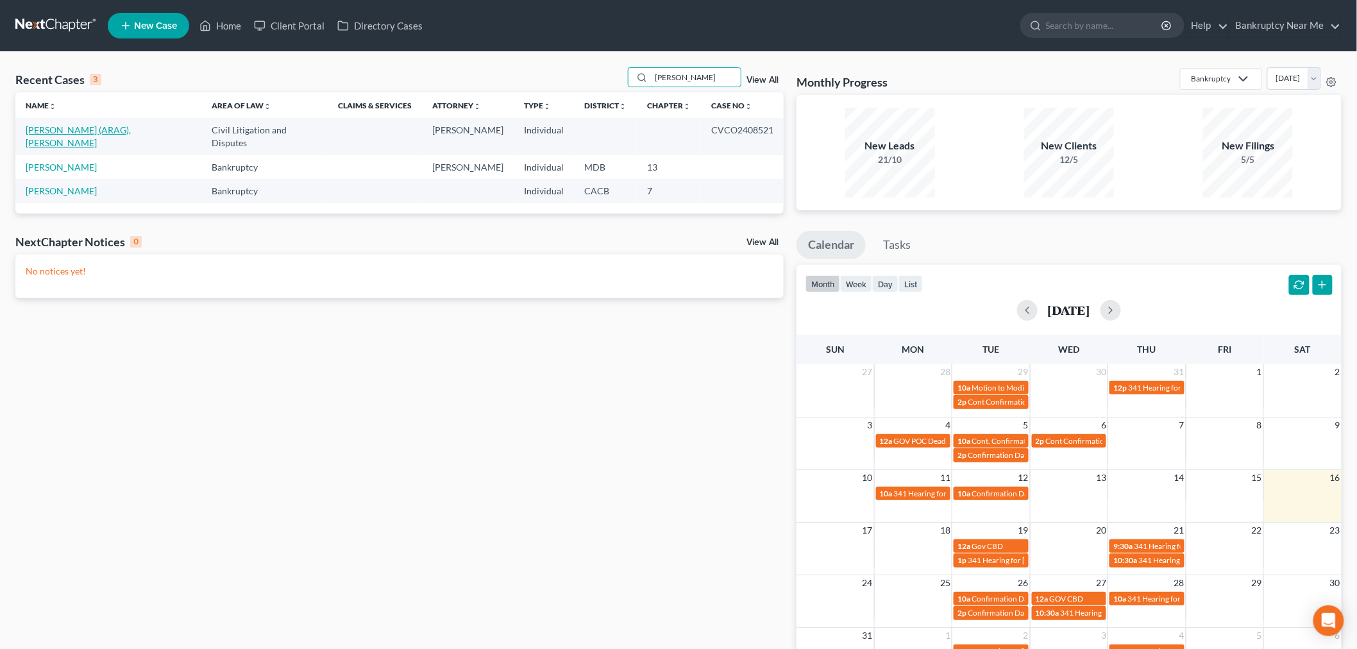
type input "leslie"
click at [74, 130] on link "Murphy (ARAG), Leslie" at bounding box center [78, 136] width 105 height 24
select select "0"
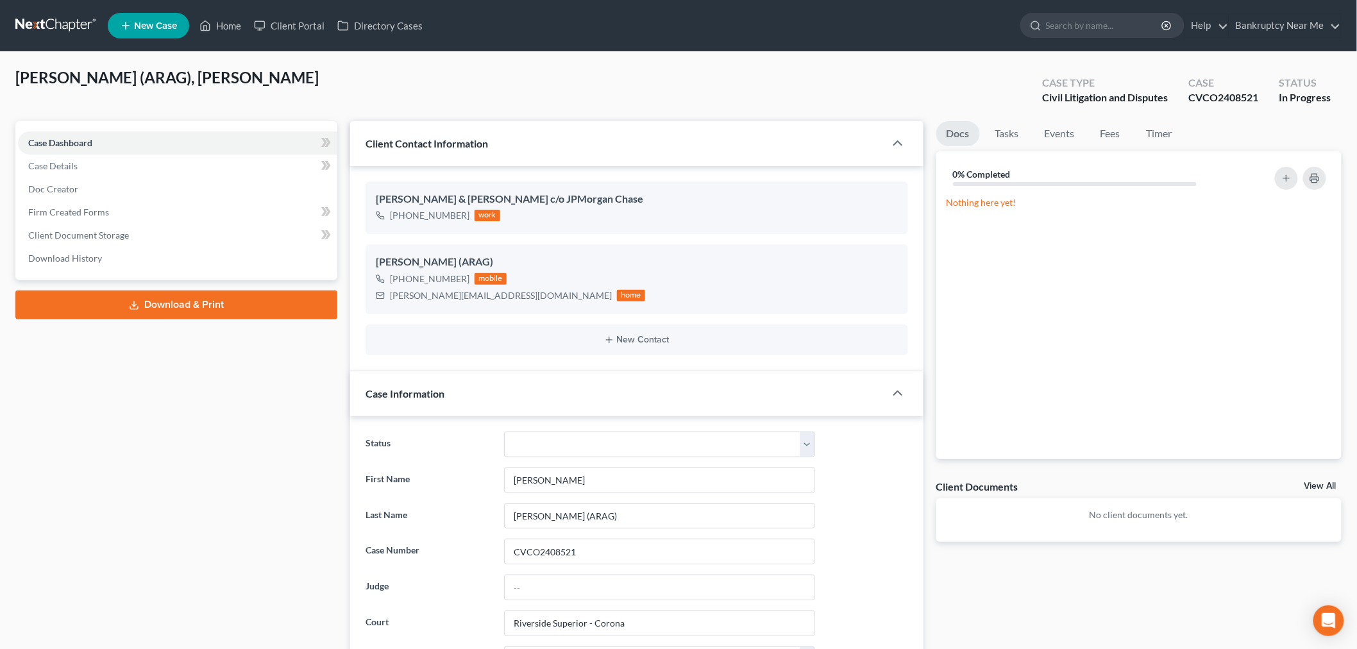
scroll to position [498, 0]
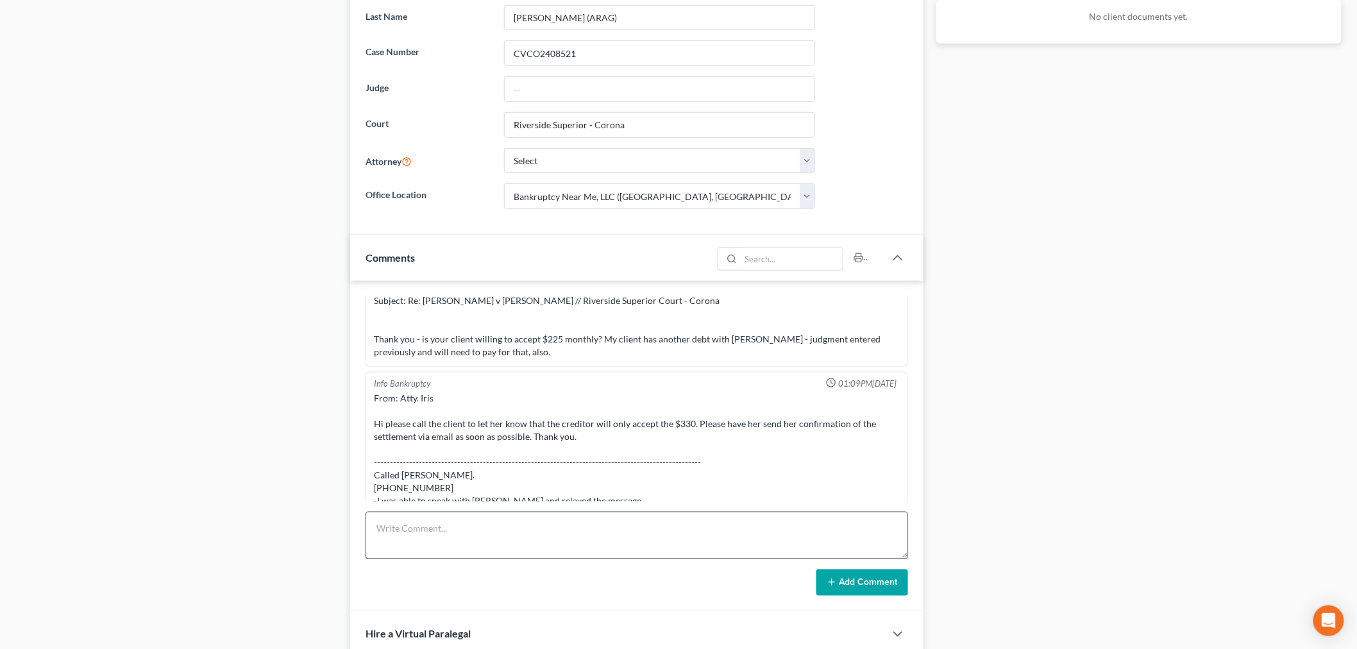
click at [478, 561] on form "Add Comment" at bounding box center [637, 554] width 543 height 85
click at [489, 548] on textarea at bounding box center [637, 535] width 543 height 47
paste textarea "From: Leslie Murphy <leslieann_murphy@hotmail.com> Sent: Friday, August 15, 202…"
type textarea "CLIENT APPROVAL From: Leslie Murphy <leslieann_murphy@hotmail.com> Sent: Friday…"
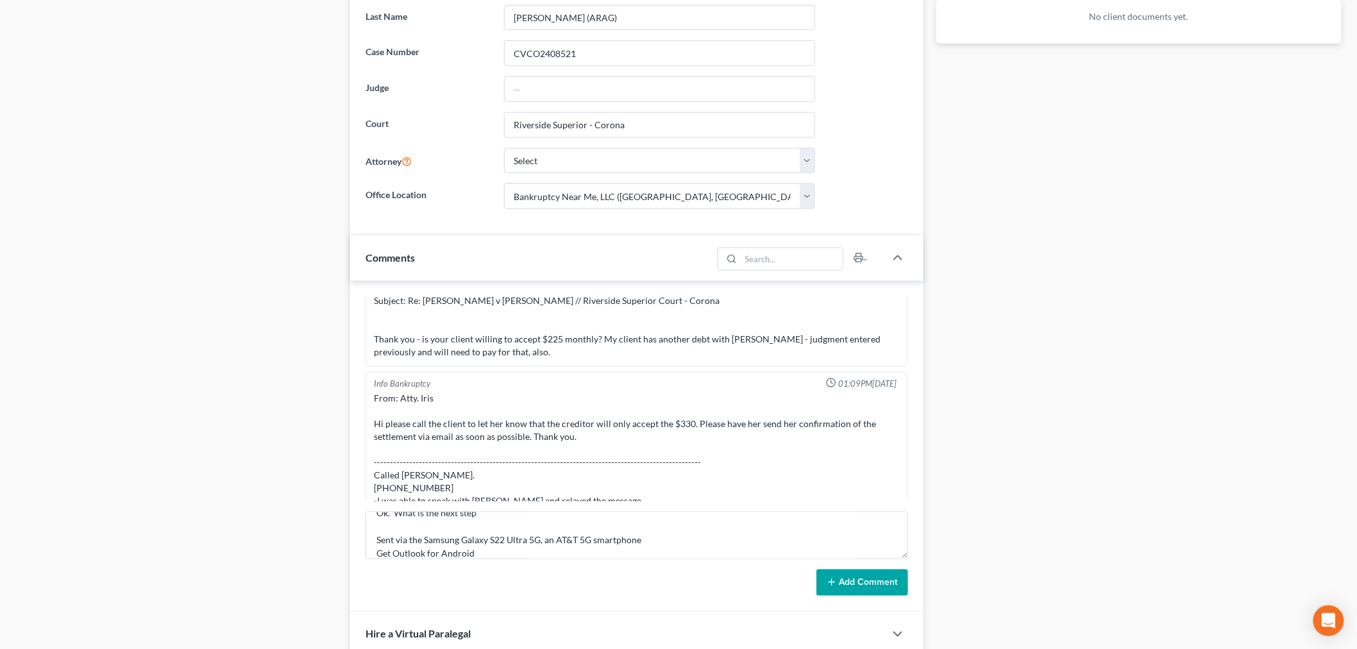
click at [873, 598] on div "Iris Kwon 11:38AM, 01/17/2025 From: Iris Kwon Sent: Friday, January 17, 2025 11…" at bounding box center [637, 447] width 574 height 332
click at [857, 574] on button "Add Comment" at bounding box center [863, 583] width 92 height 27
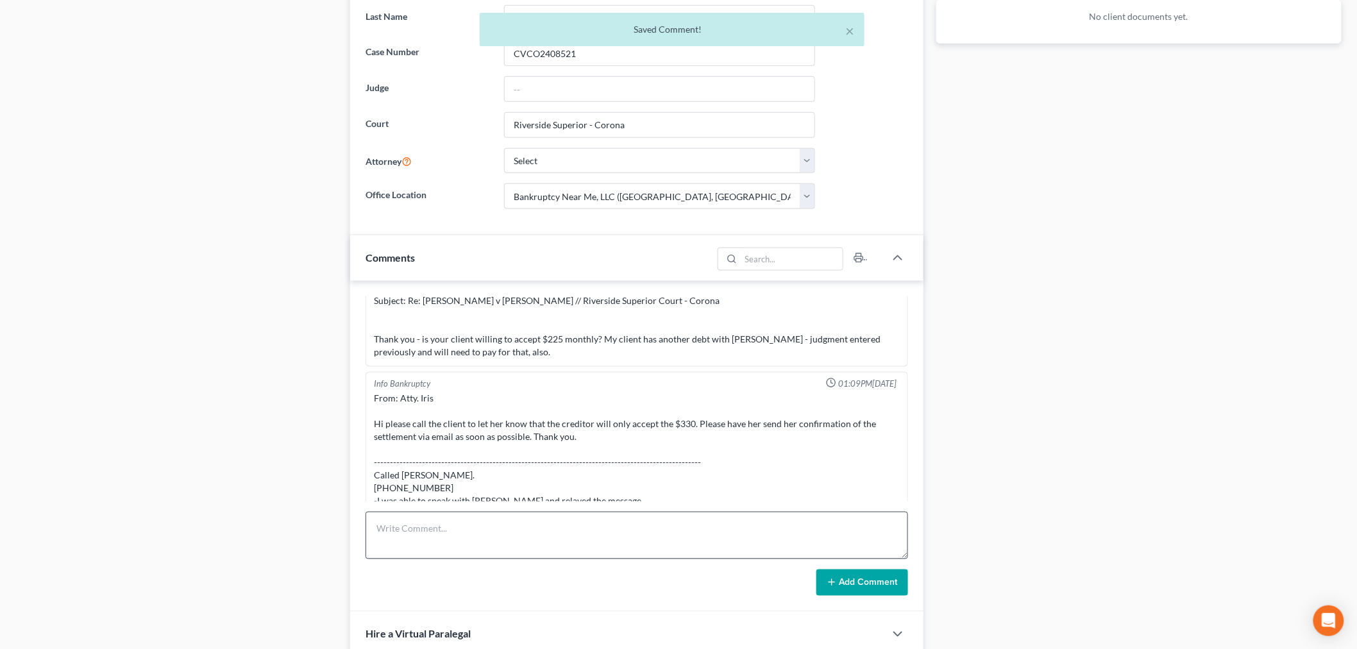
scroll to position [5251, 0]
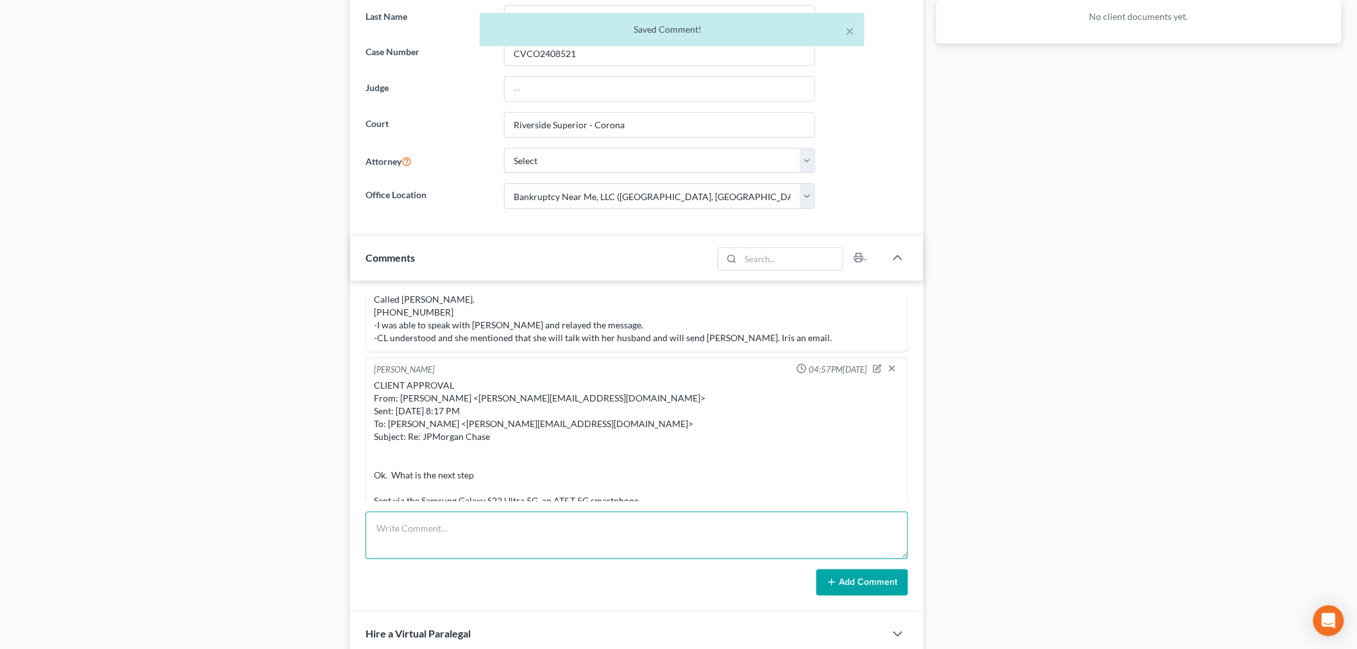
click at [568, 547] on textarea at bounding box center [637, 535] width 543 height 47
paste textarea "From: Iris Kwon <iris@bankruptcynearme.org> Sent: Saturday, August 16, 2025 4:5…"
type textarea "From: Iris Kwon <iris@bankruptcynearme.org> Sent: Saturday, August 16, 2025 4:5…"
drag, startPoint x: 831, startPoint y: 587, endPoint x: 826, endPoint y: 582, distance: 7.7
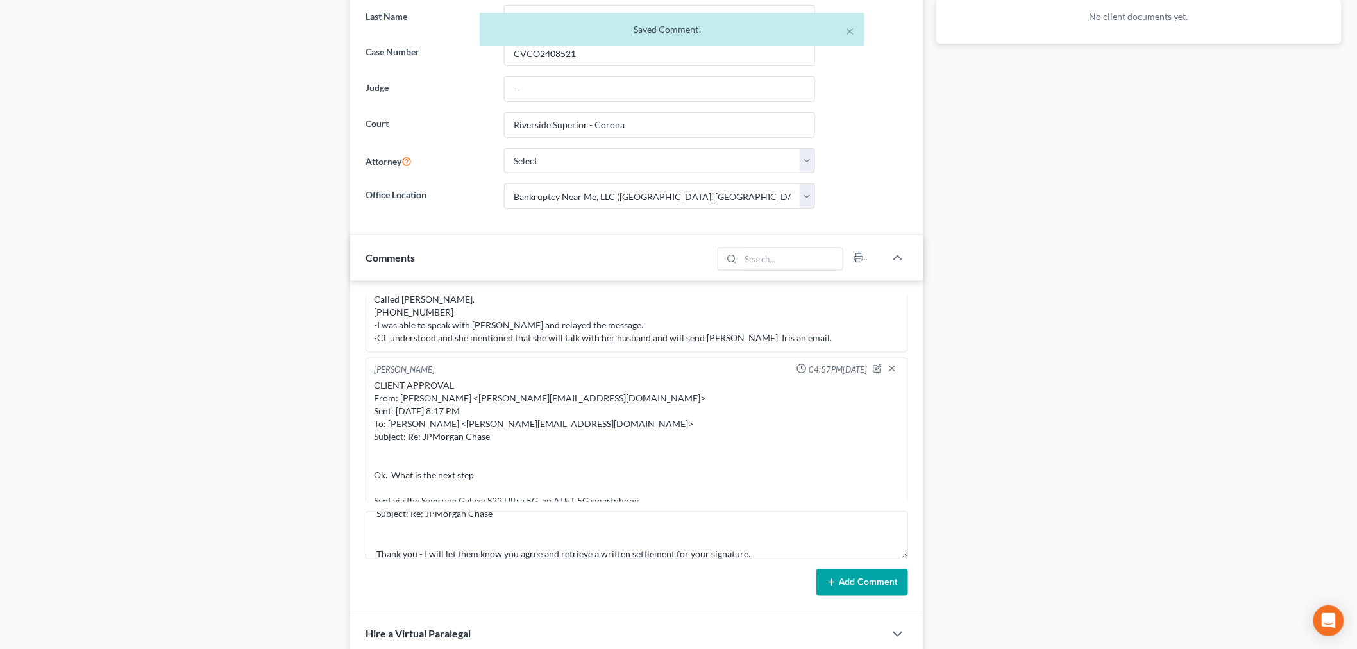
click at [831, 586] on icon at bounding box center [832, 582] width 10 height 10
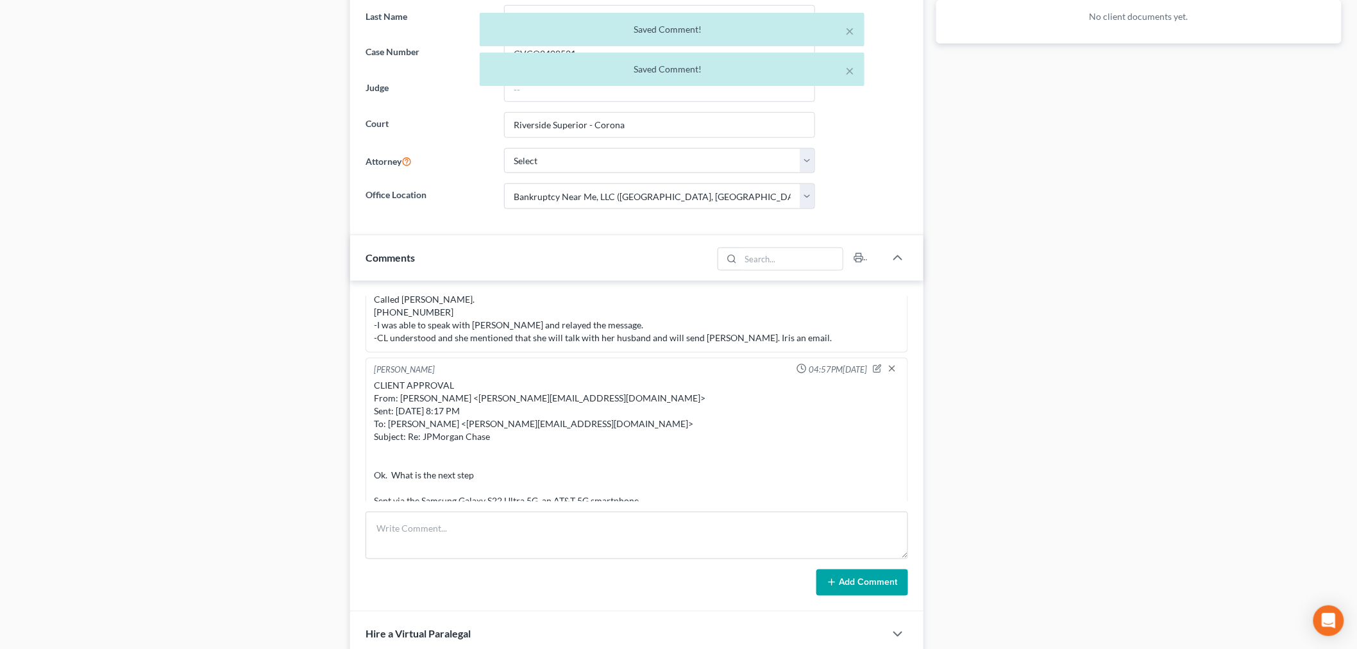
scroll to position [5376, 0]
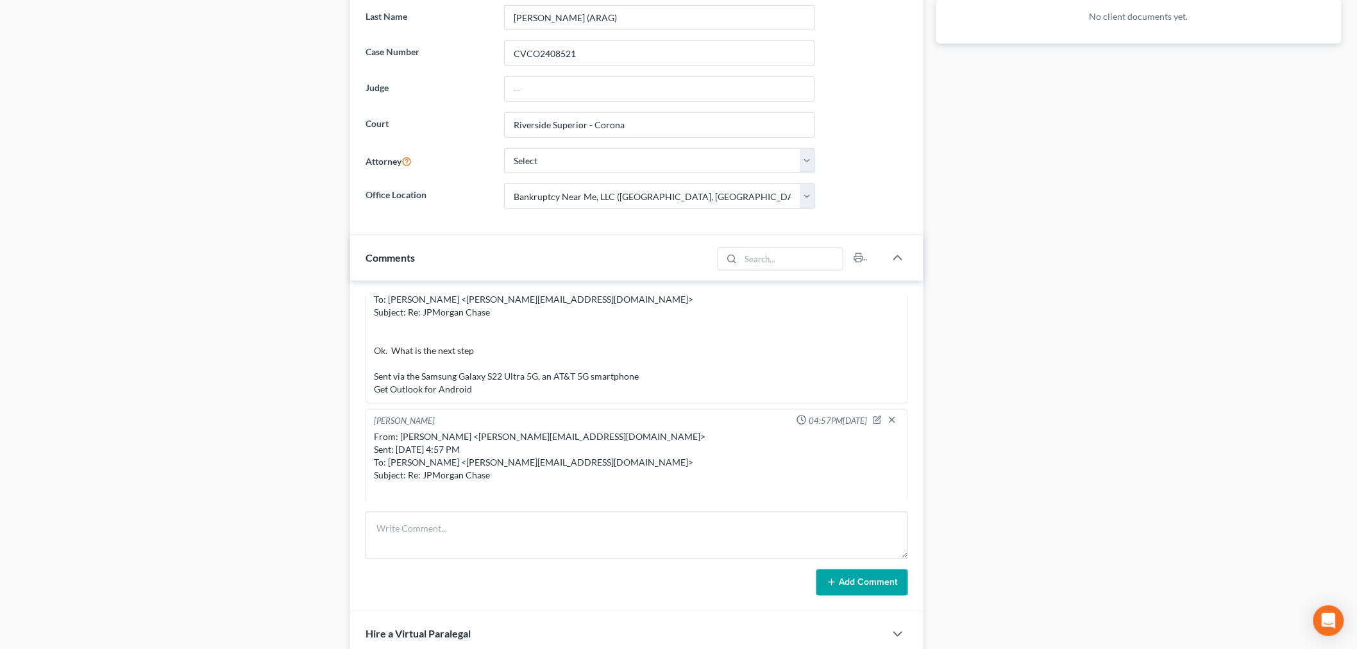
click at [699, 509] on div "Iris Kwon 11:38AM, 01/17/2025 From: Iris Kwon Sent: Friday, January 17, 2025 11…" at bounding box center [637, 447] width 574 height 332
click at [708, 536] on textarea at bounding box center [637, 535] width 543 height 47
paste textarea "From: Iris Kwon <iris@bankruptcynearme.org> Sent: Saturday, August 16, 2025 4:5…"
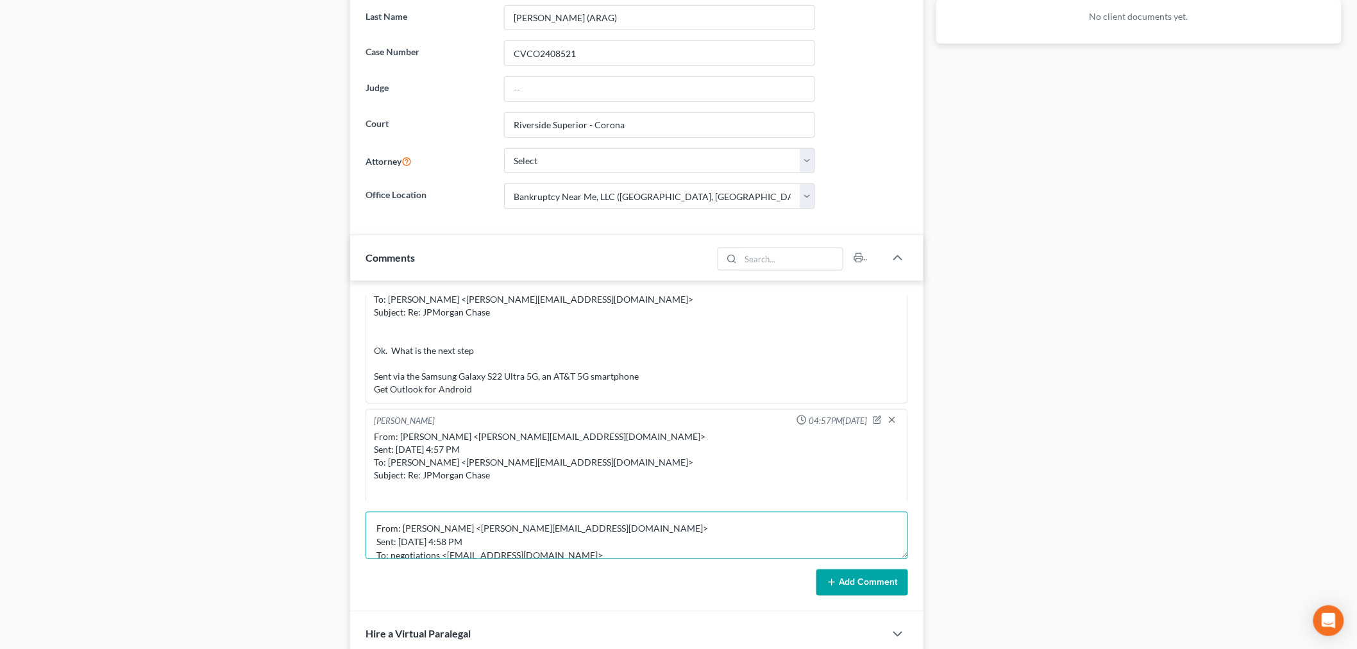
scroll to position [83, 0]
type textarea "From: Iris Kwon <iris@bankruptcynearme.org> Sent: Saturday, August 16, 2025 4:5…"
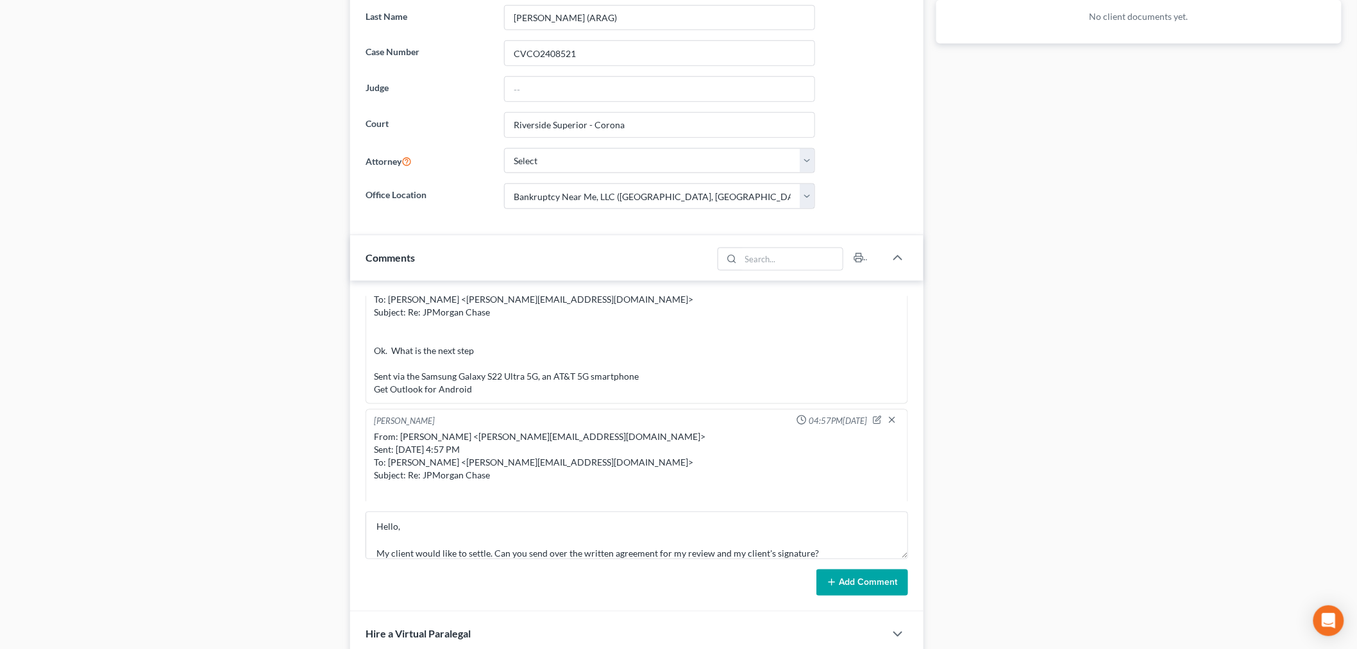
click at [856, 578] on button "Add Comment" at bounding box center [863, 583] width 92 height 27
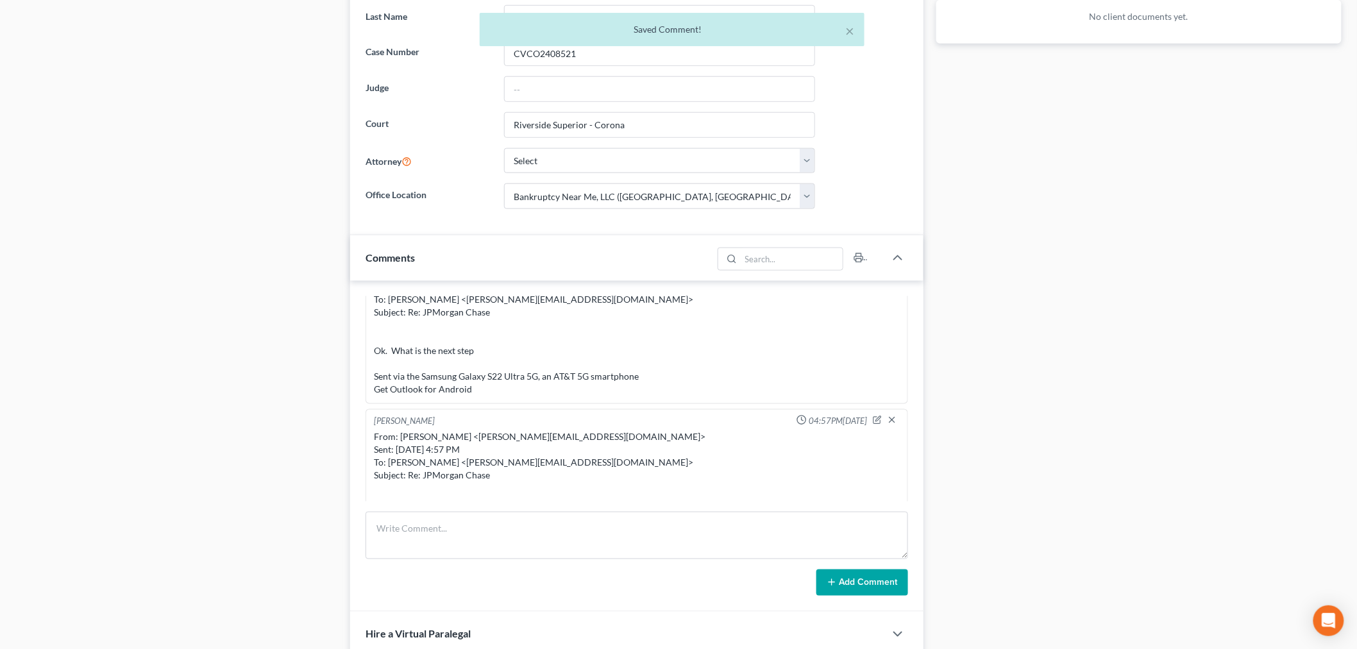
scroll to position [5526, 0]
